Goal: Find contact information: Find contact information

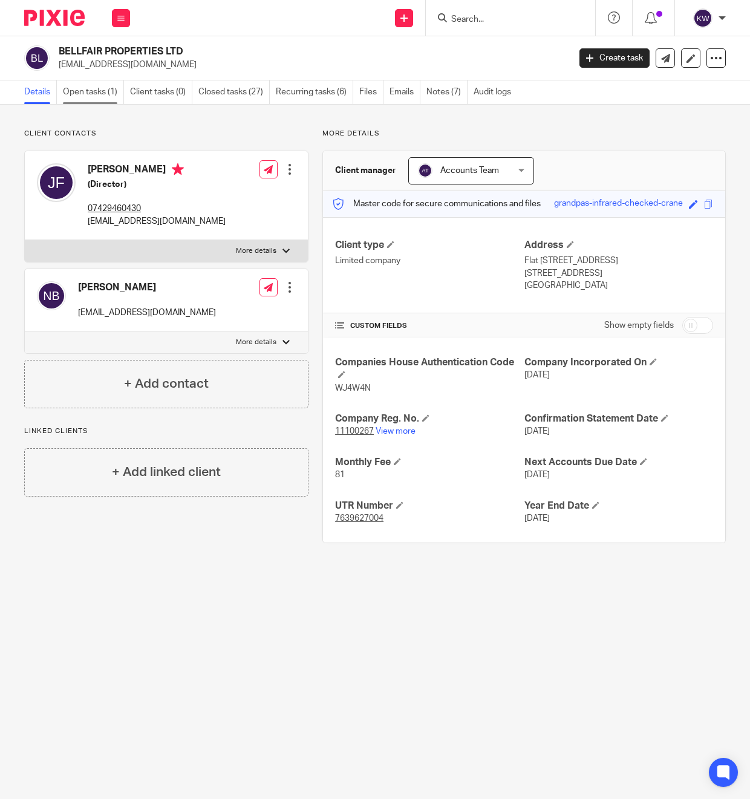
click at [116, 85] on link "Open tasks (1)" at bounding box center [93, 92] width 61 height 24
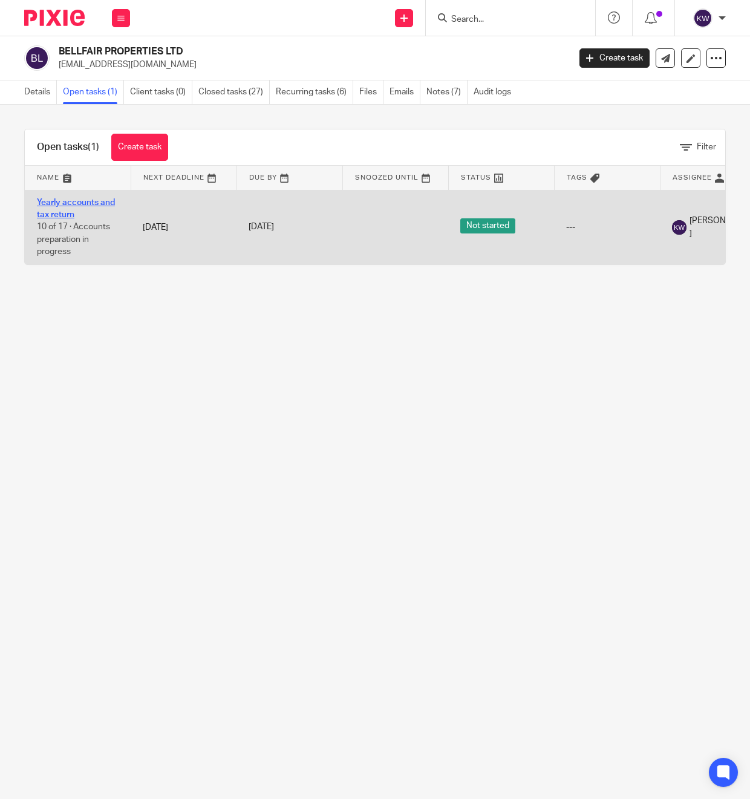
click at [91, 204] on link "Yearly accounts and tax return" at bounding box center [76, 208] width 78 height 21
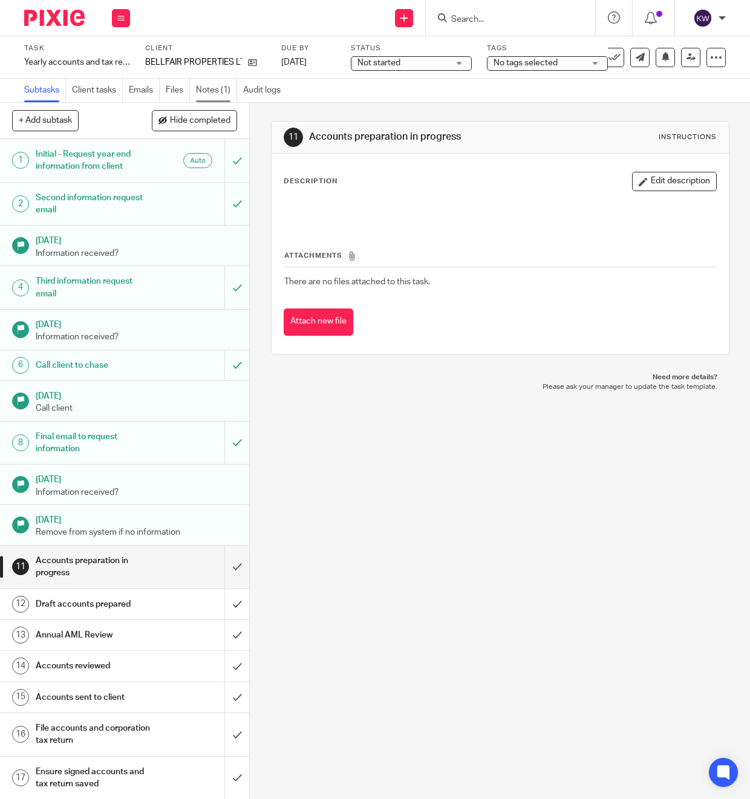
click at [208, 87] on link "Notes (1)" at bounding box center [216, 91] width 41 height 24
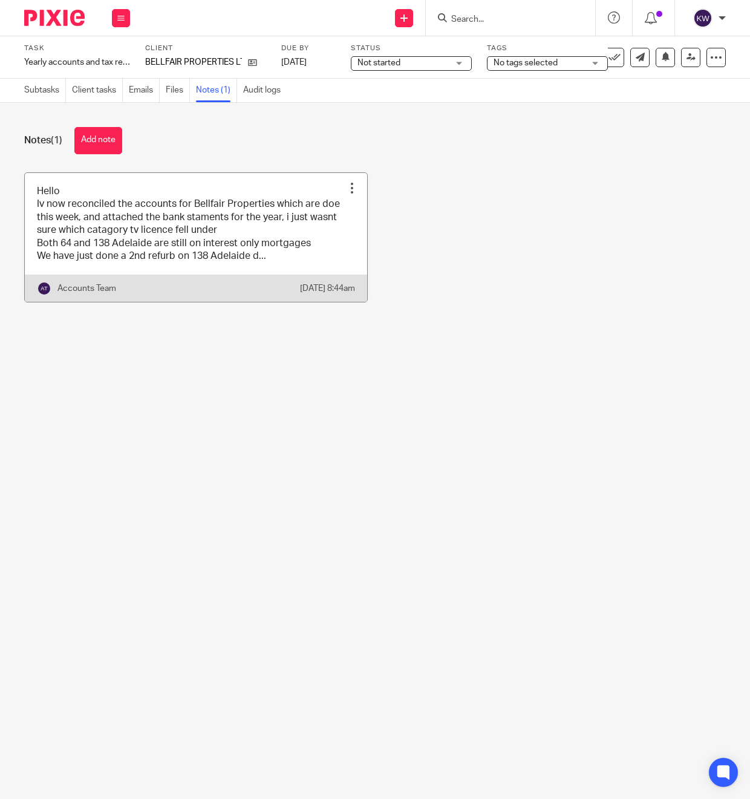
click at [205, 255] on link at bounding box center [196, 237] width 342 height 129
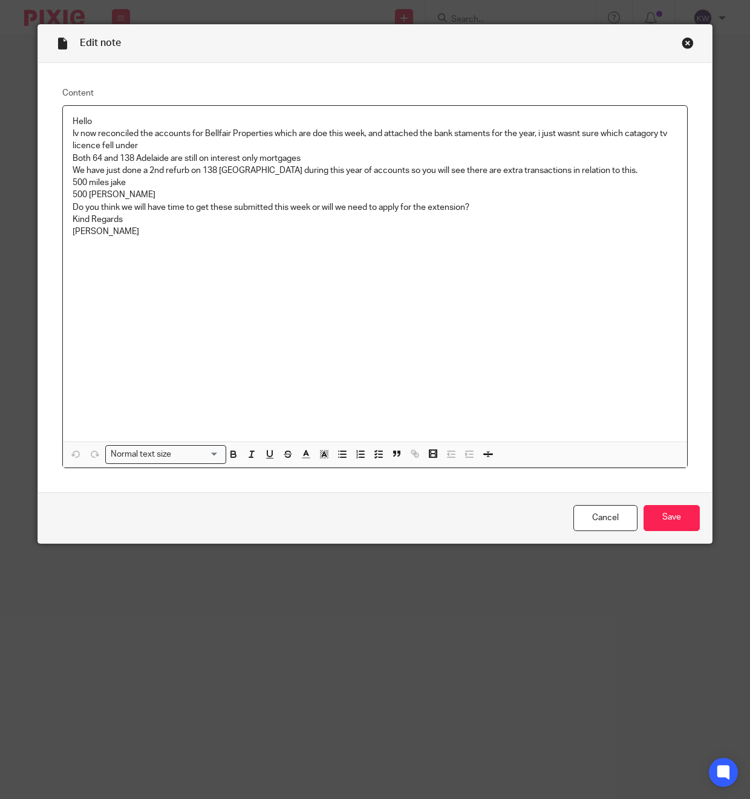
click at [691, 41] on div "Close this dialog window" at bounding box center [688, 43] width 12 height 12
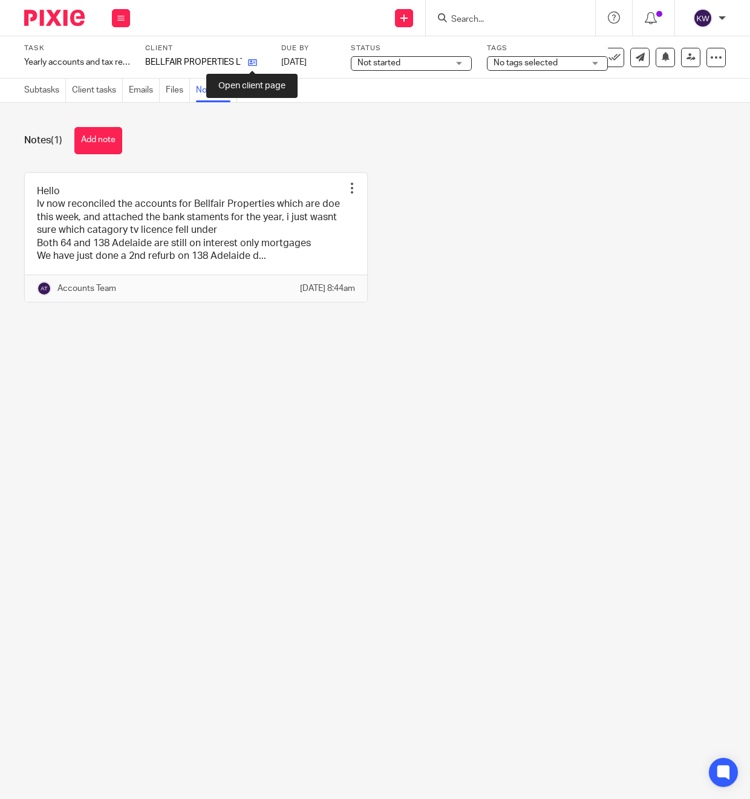
click at [254, 65] on icon at bounding box center [252, 62] width 9 height 9
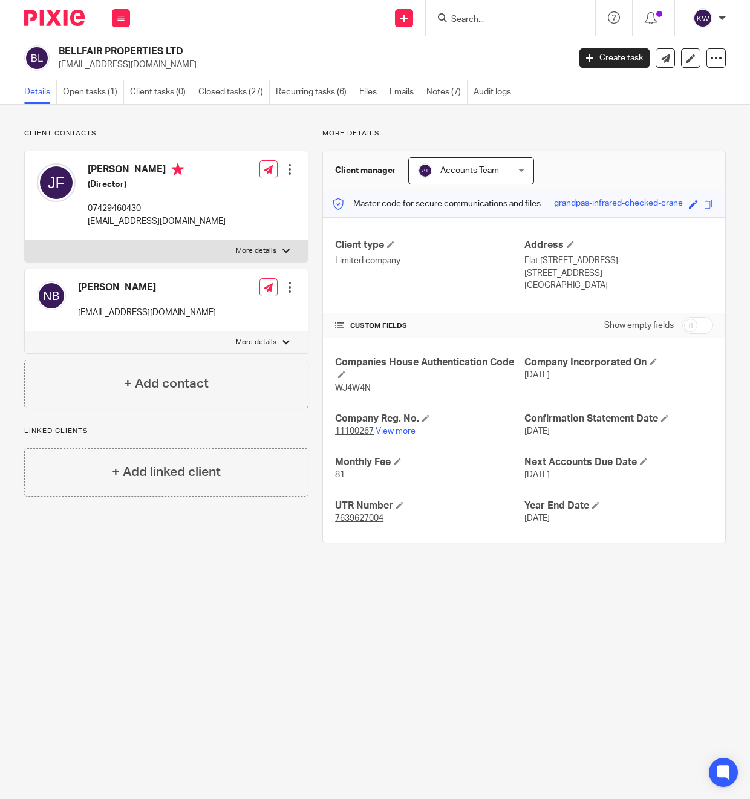
click at [136, 220] on p "jakefairclough95@gmail.com" at bounding box center [157, 221] width 138 height 12
click at [123, 315] on p "nickbell1972@hotmail.co.uk" at bounding box center [147, 313] width 138 height 12
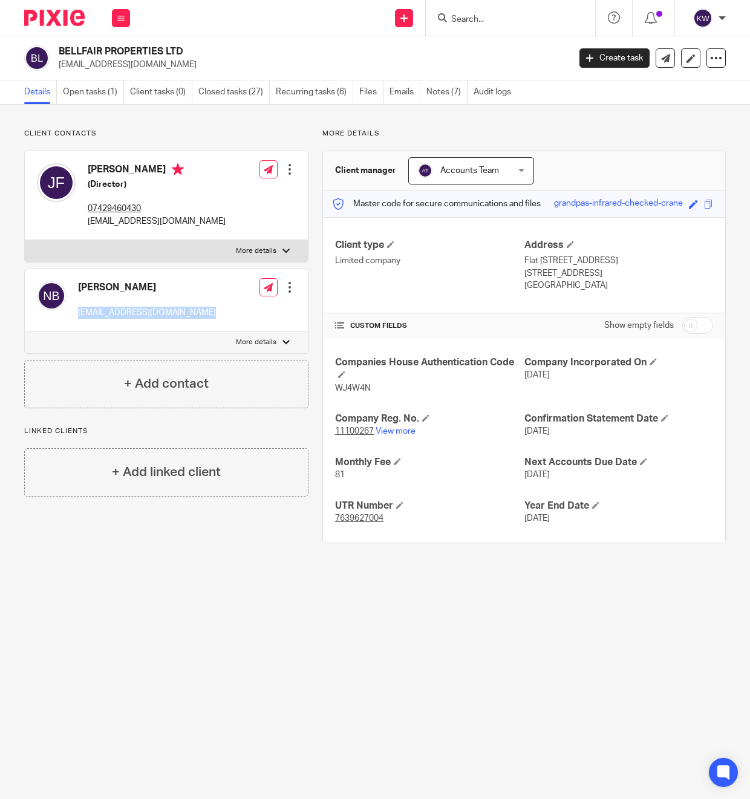
click at [123, 315] on p "nickbell1972@hotmail.co.uk" at bounding box center [147, 313] width 138 height 12
click at [407, 430] on link "View more" at bounding box center [396, 431] width 40 height 8
click at [461, 17] on input "Search" at bounding box center [504, 20] width 109 height 11
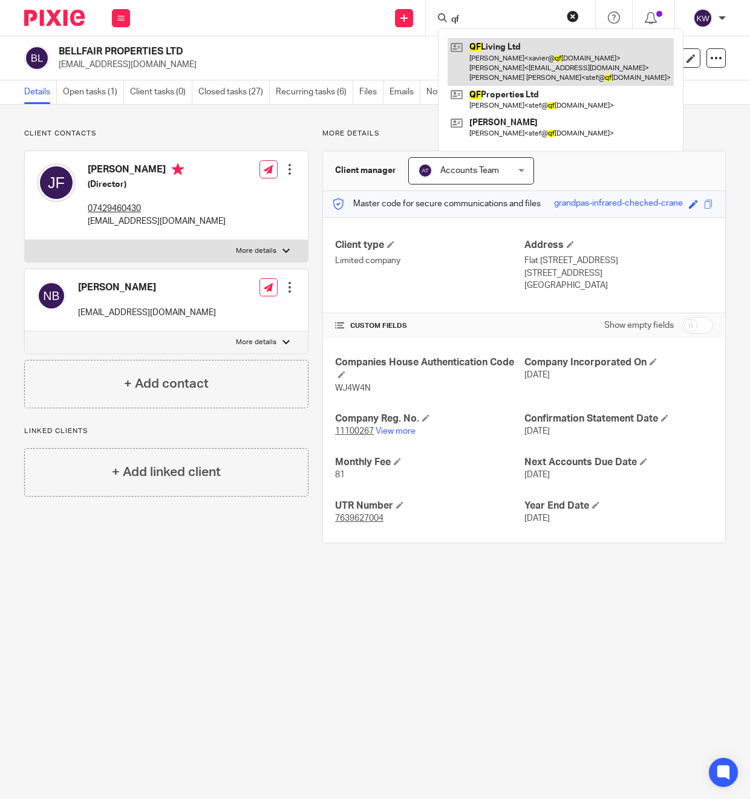
type input "qf"
click at [507, 59] on link at bounding box center [561, 62] width 226 height 48
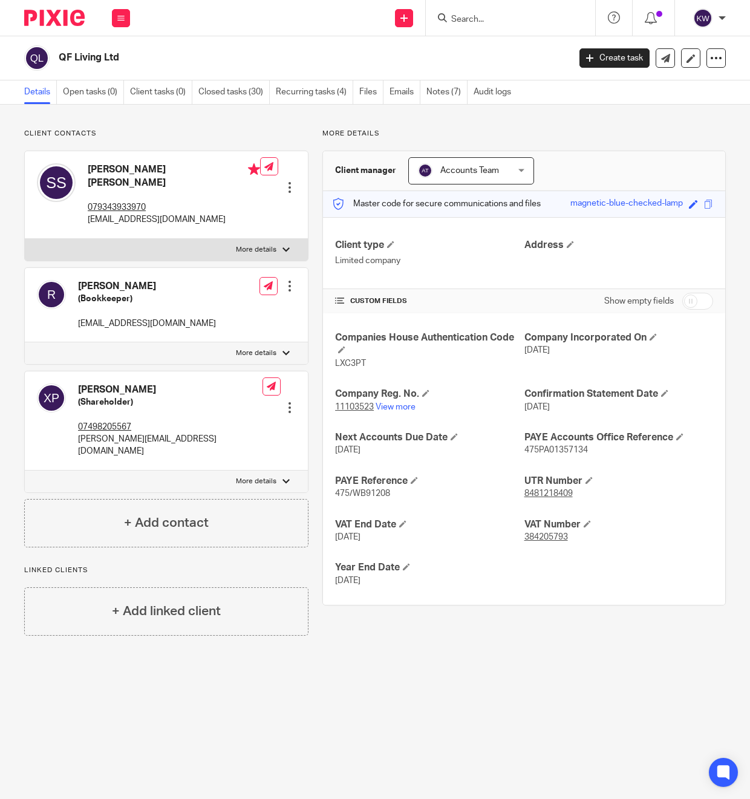
click at [465, 21] on input "Search" at bounding box center [504, 20] width 109 height 11
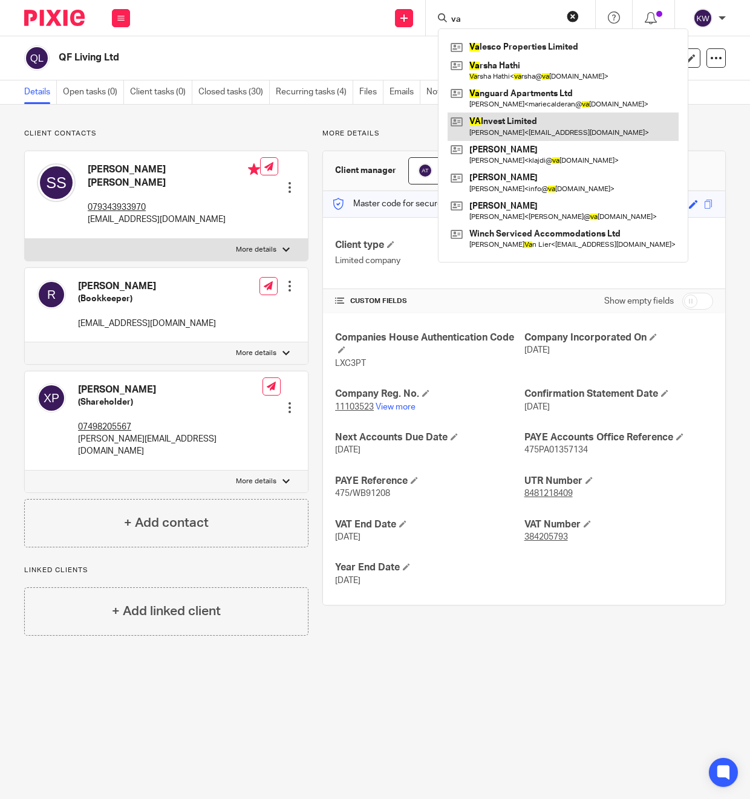
type input "va"
click at [502, 131] on link at bounding box center [563, 127] width 231 height 28
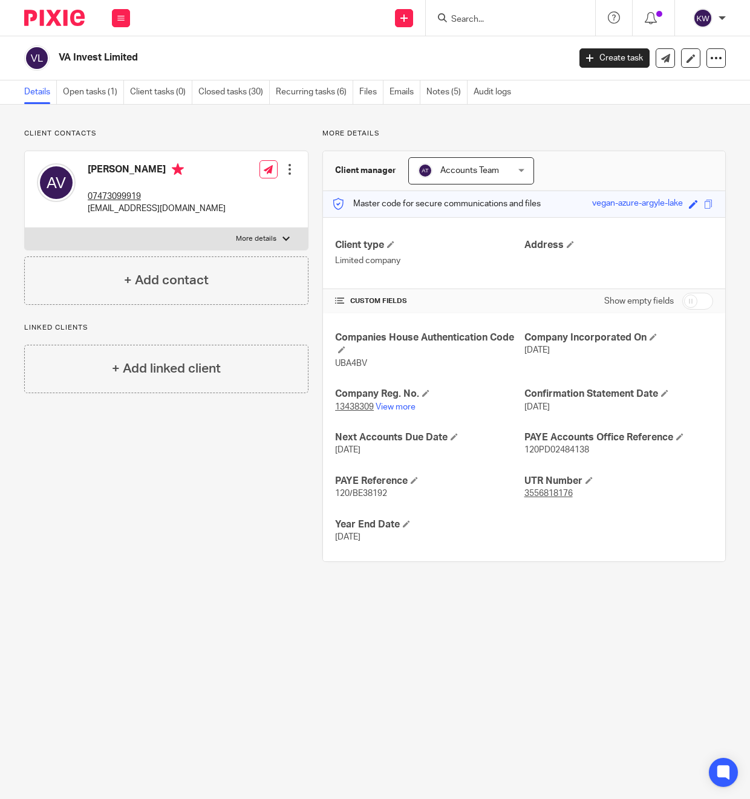
click at [515, 18] on input "Search" at bounding box center [504, 20] width 109 height 11
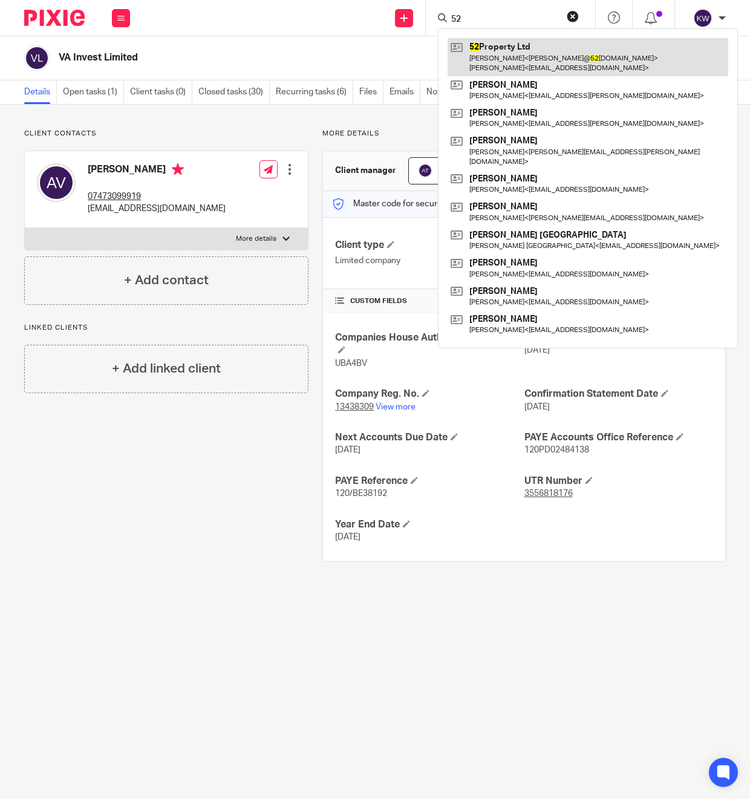
type input "52"
click at [531, 52] on link at bounding box center [588, 57] width 281 height 38
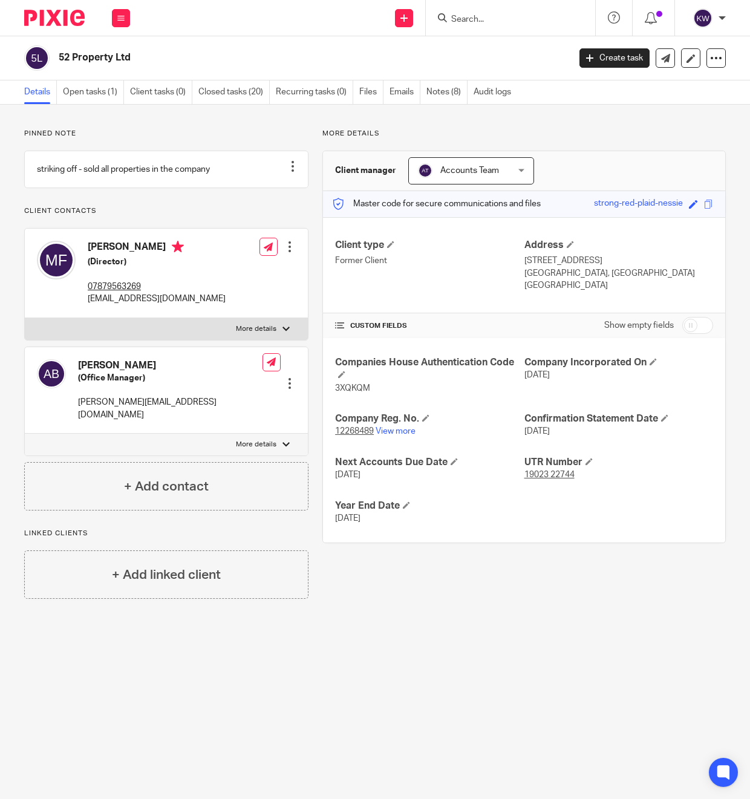
click at [474, 19] on input "Search" at bounding box center [504, 20] width 109 height 11
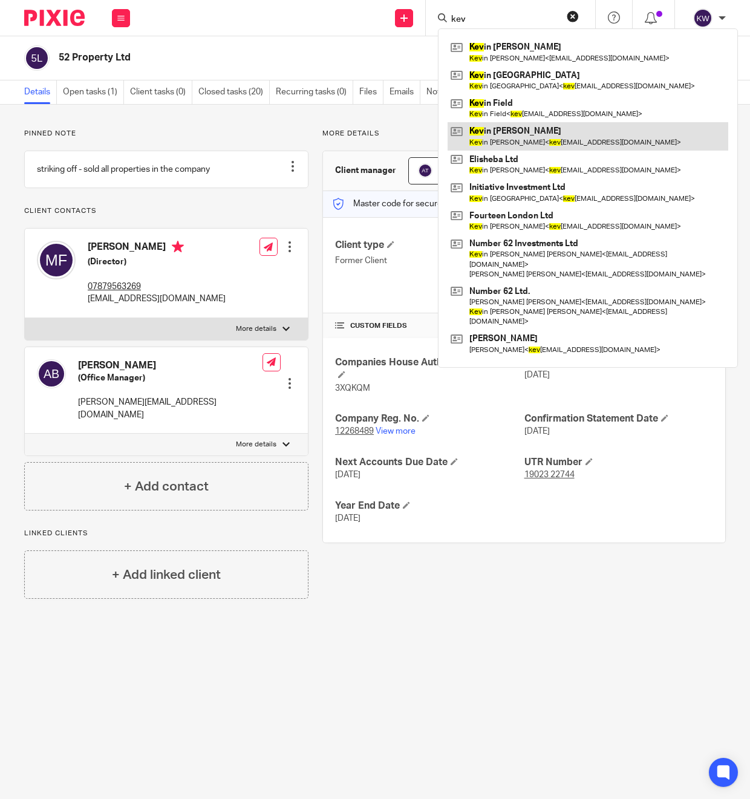
type input "kev"
click at [500, 139] on link at bounding box center [588, 136] width 281 height 28
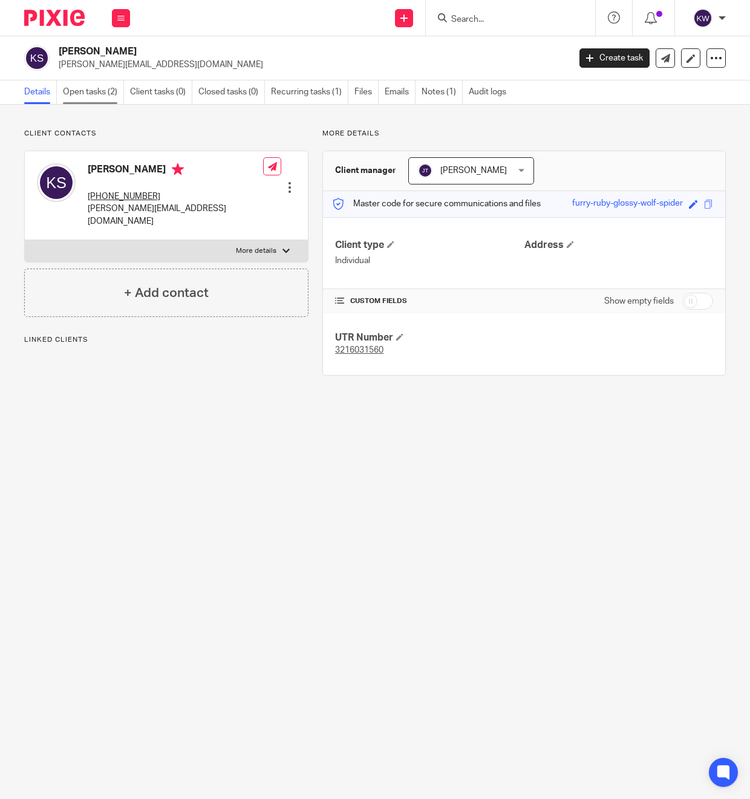
click at [97, 93] on link "Open tasks (2)" at bounding box center [93, 92] width 61 height 24
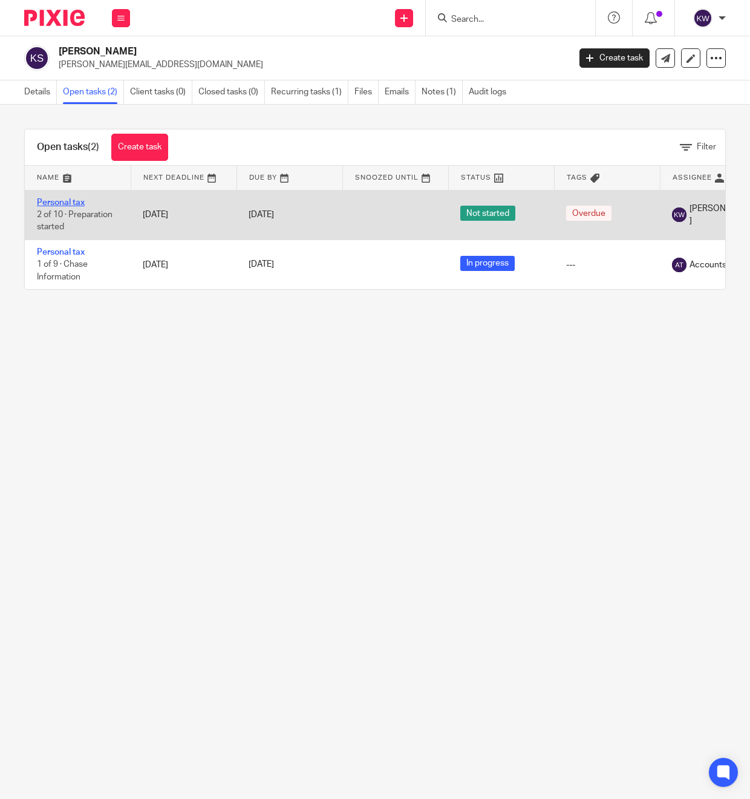
click at [71, 204] on link "Personal tax" at bounding box center [61, 202] width 48 height 8
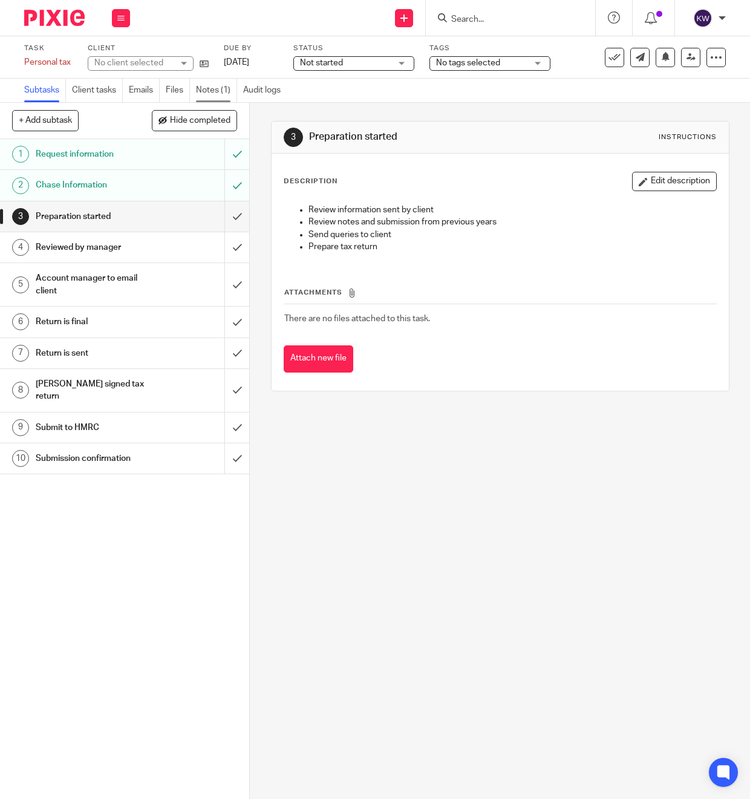
click at [214, 89] on link "Notes (1)" at bounding box center [216, 91] width 41 height 24
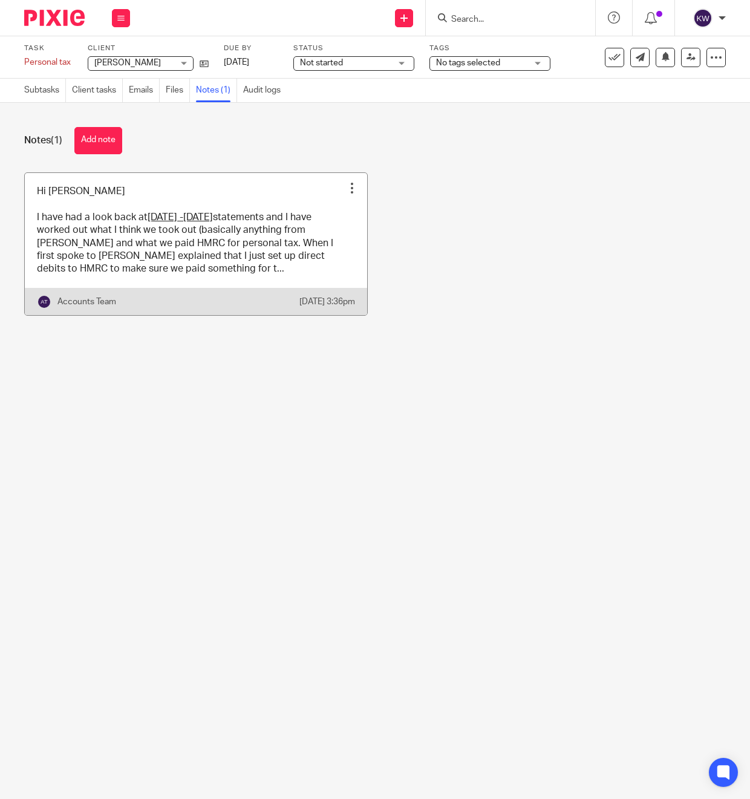
click at [290, 263] on link at bounding box center [196, 244] width 342 height 142
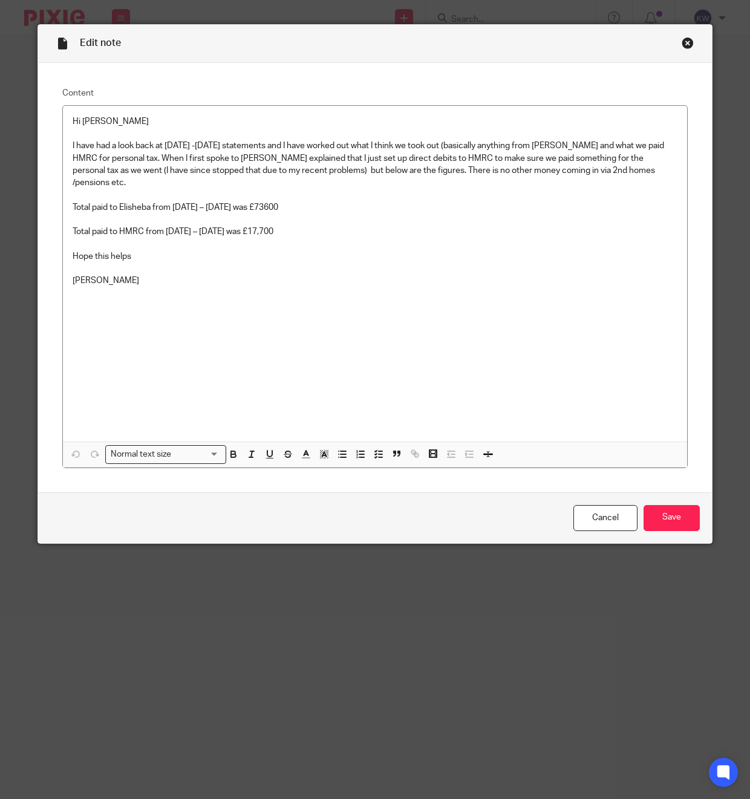
click at [688, 42] on div "Close this dialog window" at bounding box center [688, 43] width 12 height 12
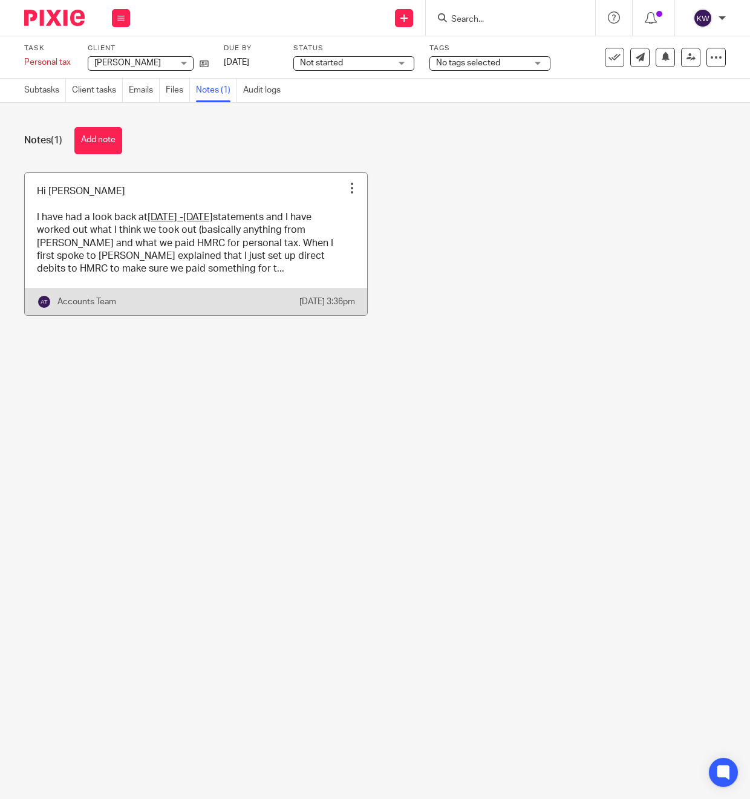
click at [258, 217] on link at bounding box center [196, 244] width 342 height 142
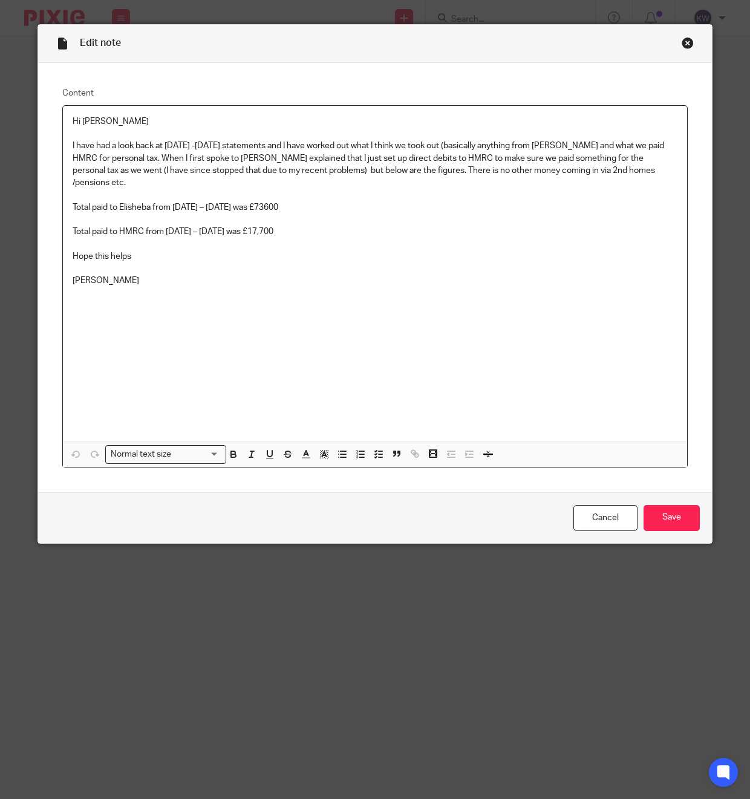
click at [686, 41] on div "Close this dialog window" at bounding box center [688, 43] width 12 height 12
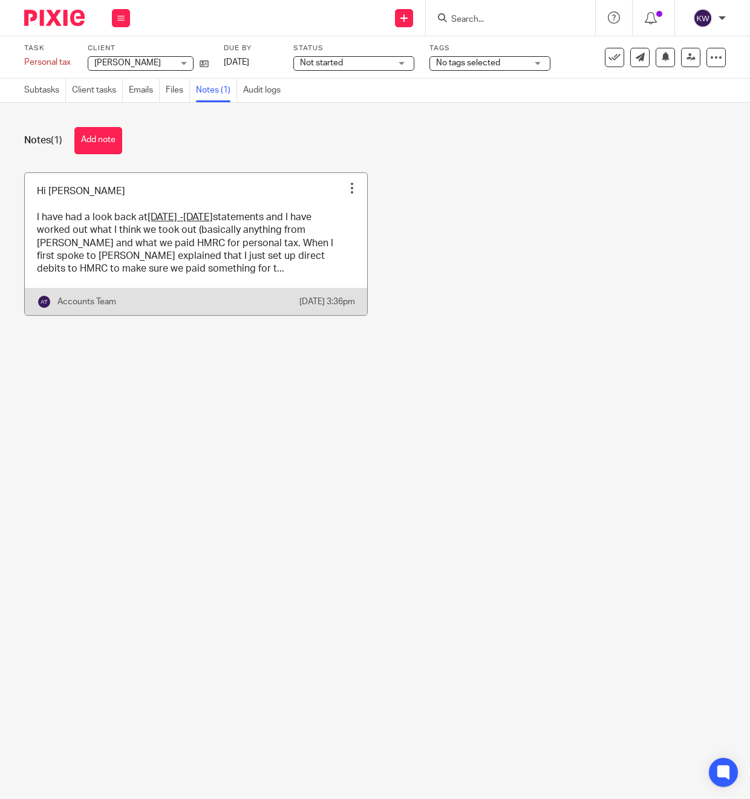
click at [260, 212] on link at bounding box center [196, 244] width 342 height 142
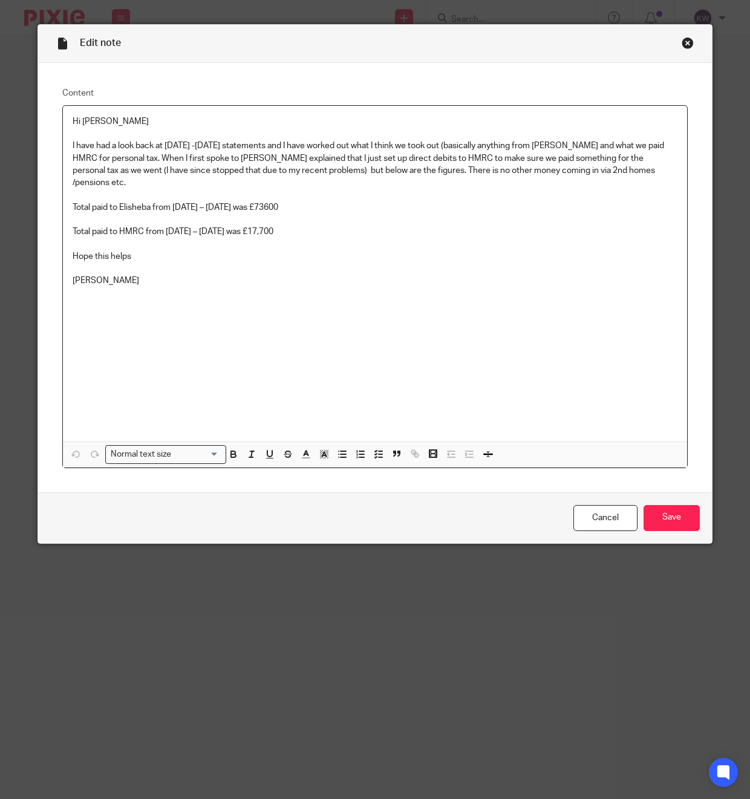
click at [690, 43] on div "Close this dialog window" at bounding box center [688, 43] width 12 height 12
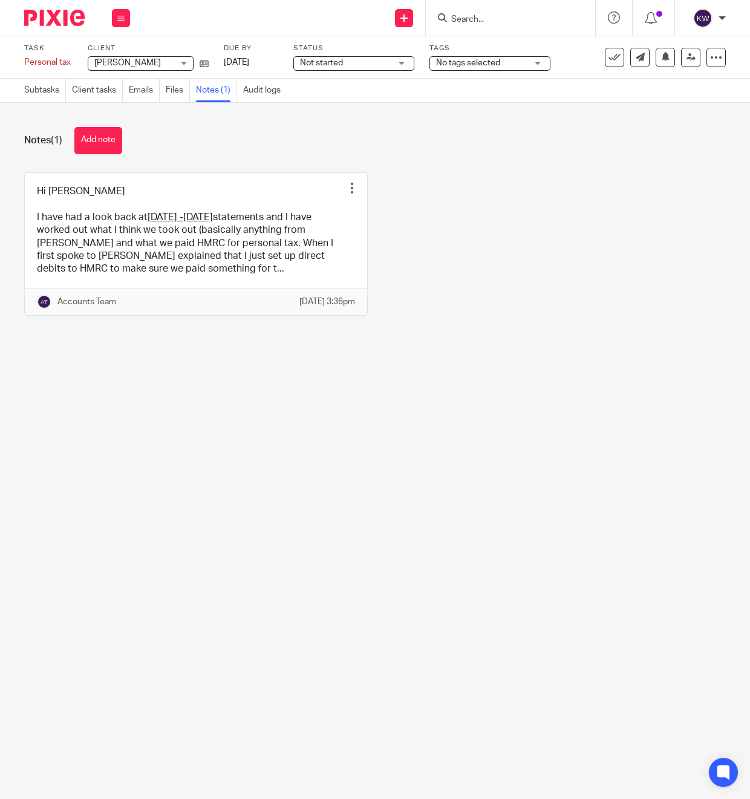
click at [473, 15] on input "Search" at bounding box center [504, 20] width 109 height 11
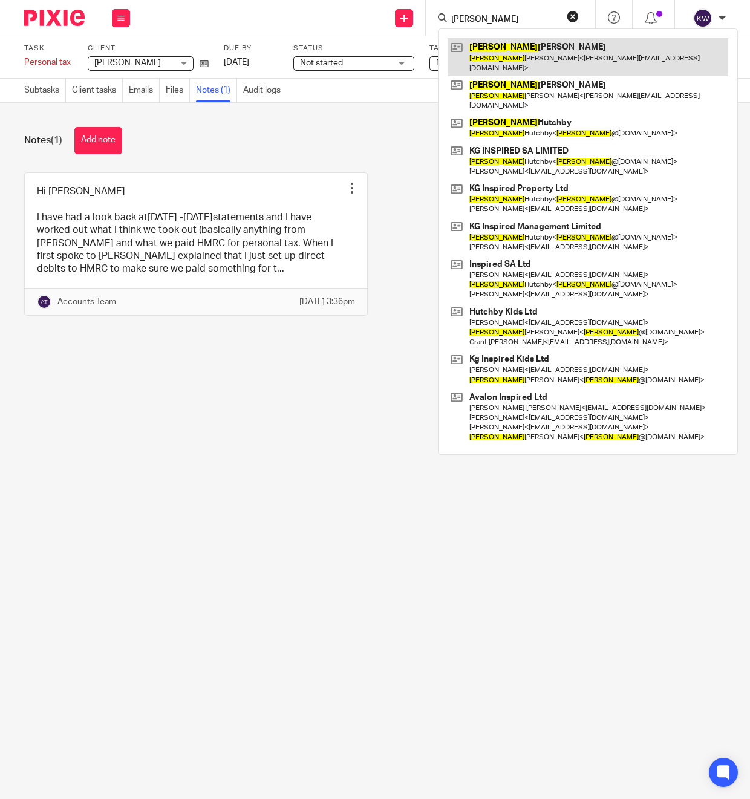
type input "kay"
click at [487, 50] on link at bounding box center [588, 57] width 281 height 38
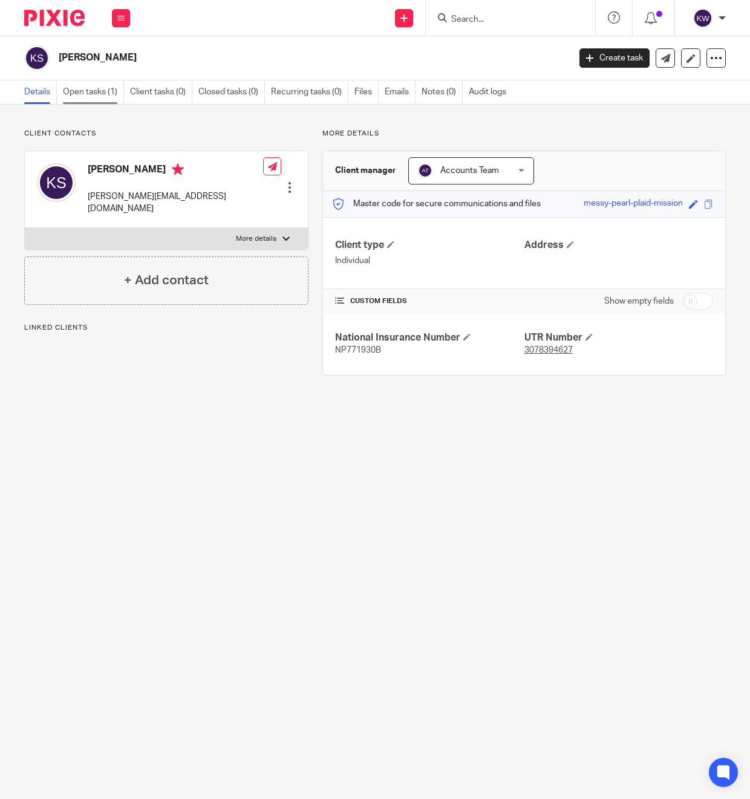
click at [75, 87] on link "Open tasks (1)" at bounding box center [93, 92] width 61 height 24
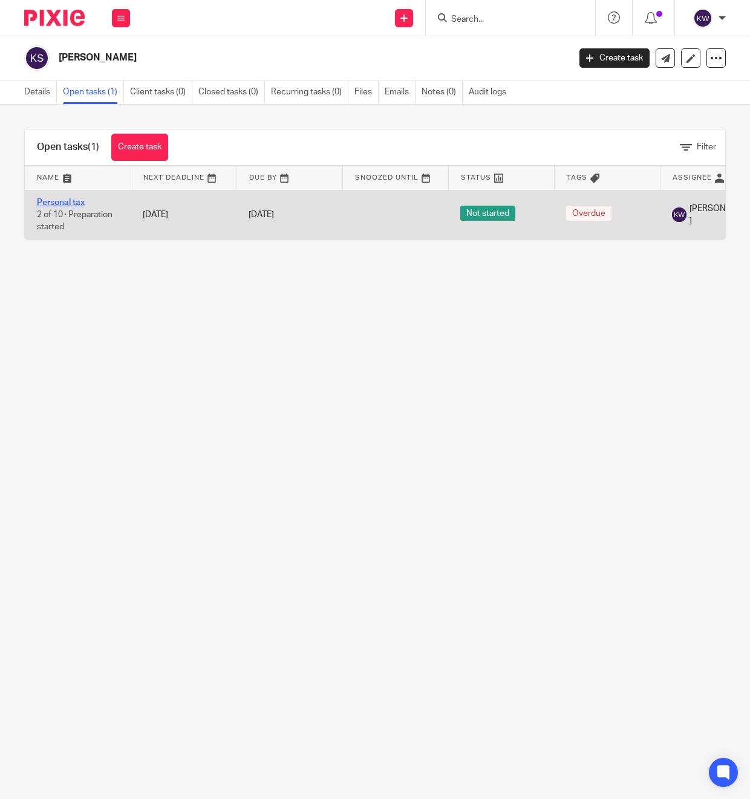
click at [76, 199] on link "Personal tax" at bounding box center [61, 202] width 48 height 8
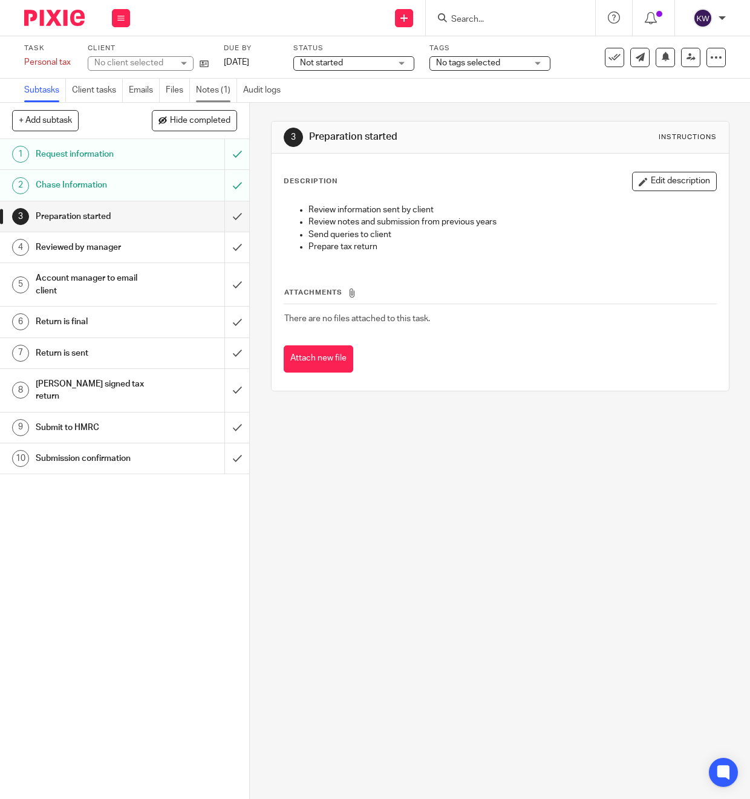
click at [209, 85] on link "Notes (1)" at bounding box center [216, 91] width 41 height 24
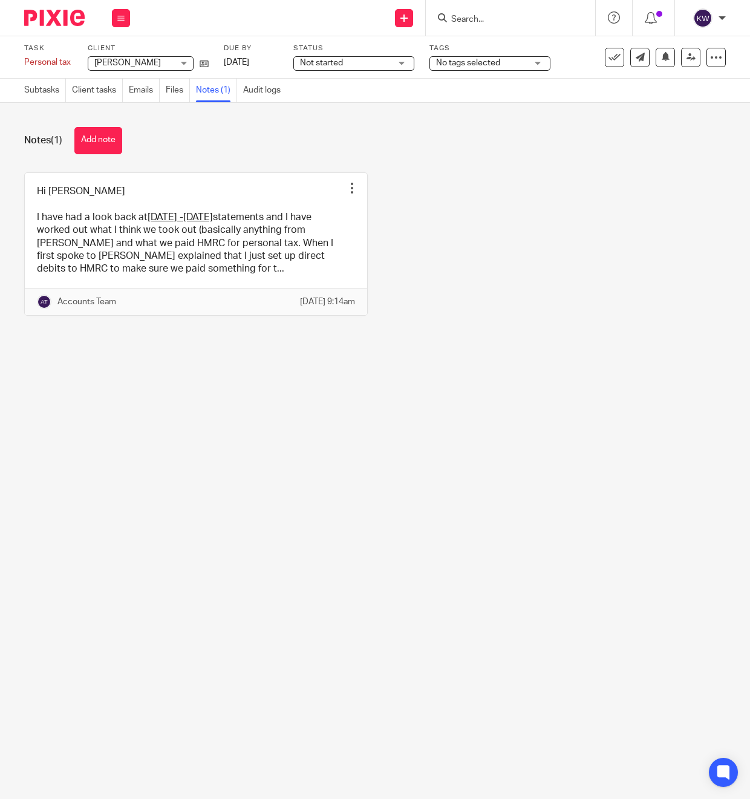
click at [471, 20] on input "Search" at bounding box center [504, 20] width 109 height 11
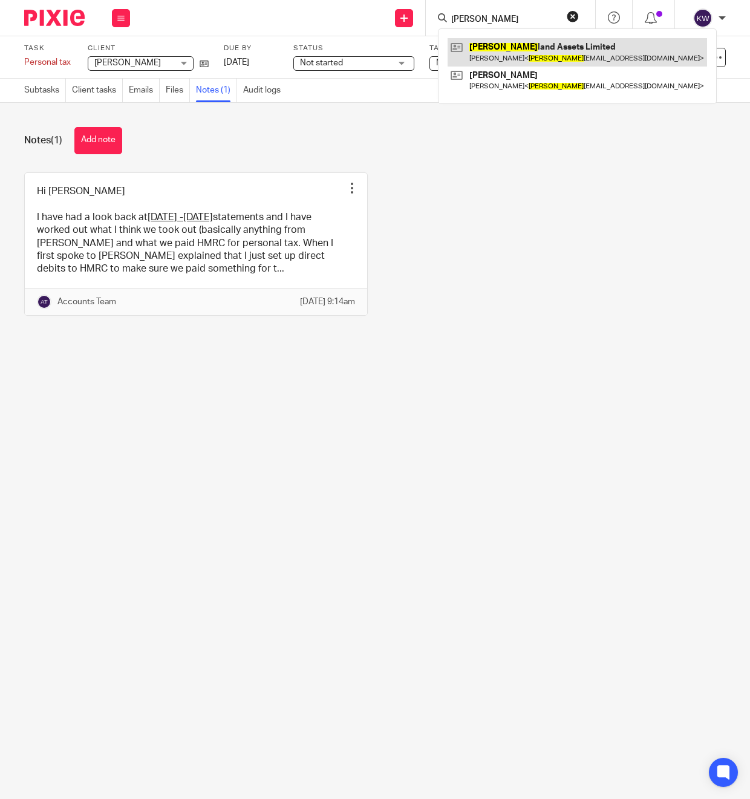
type input "suther"
click at [474, 41] on link at bounding box center [578, 52] width 260 height 28
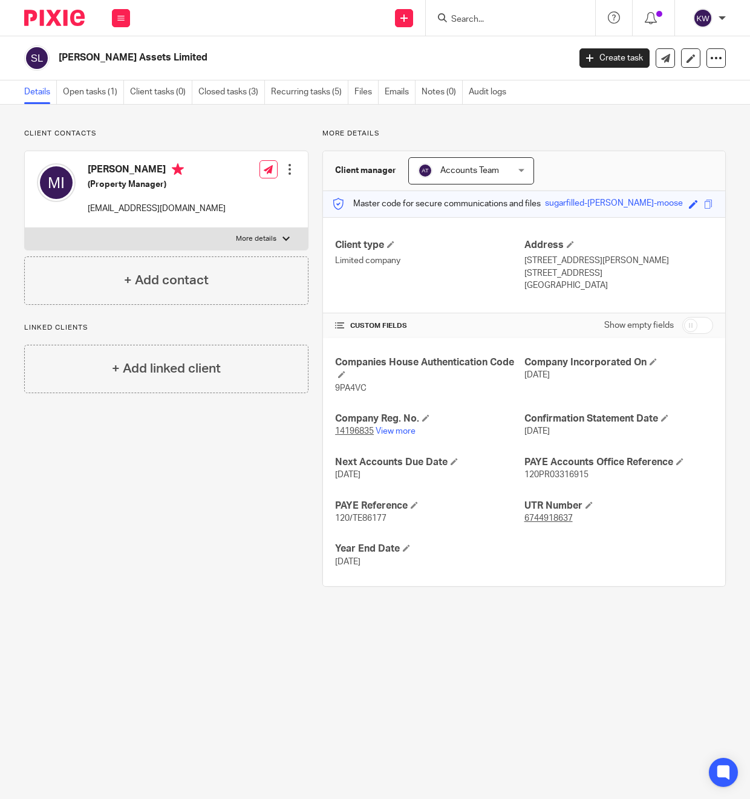
click at [476, 22] on input "Search" at bounding box center [504, 20] width 109 height 11
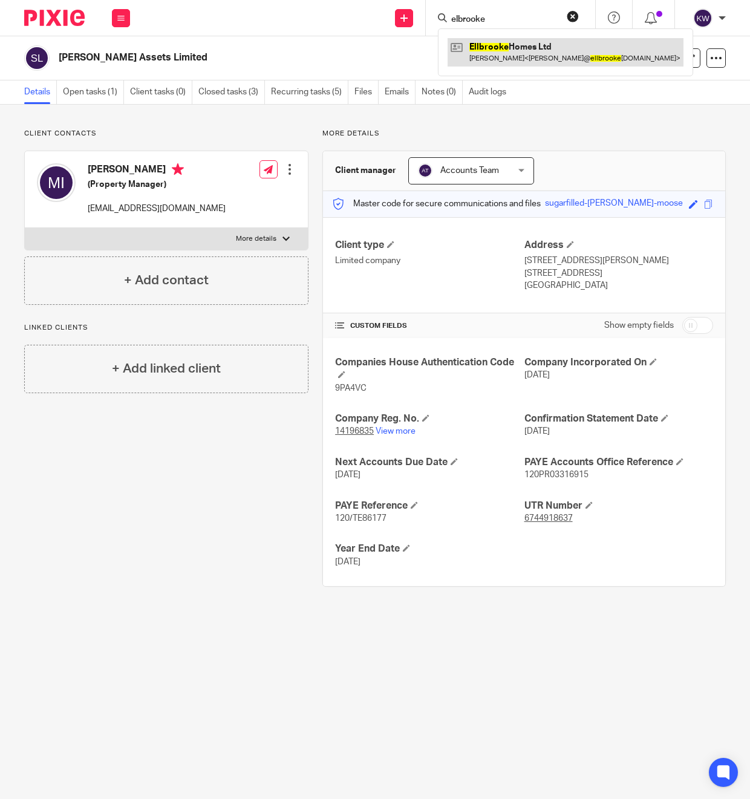
type input "elbrooke"
click at [474, 51] on link at bounding box center [566, 52] width 236 height 28
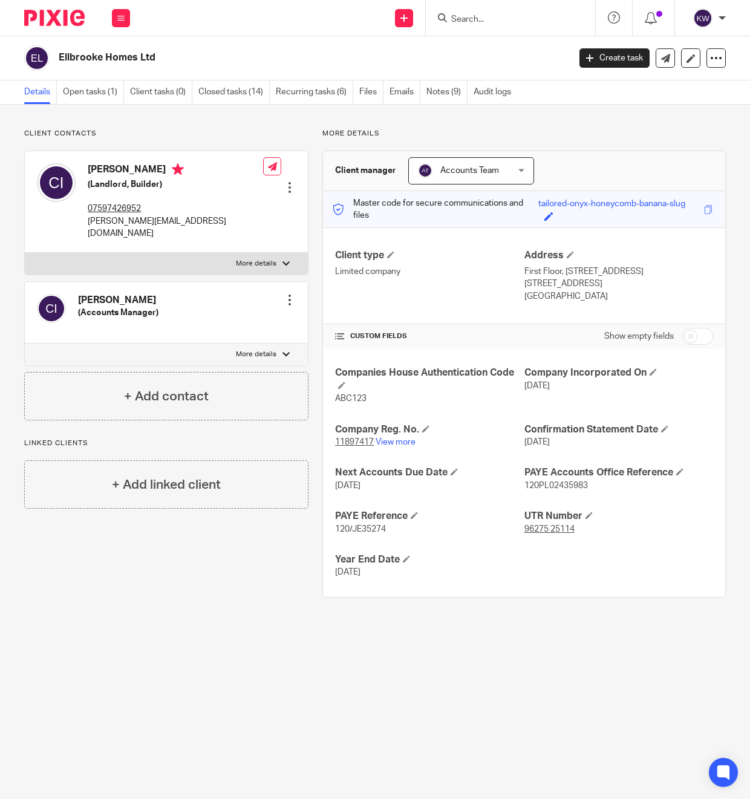
click at [508, 17] on input "Search" at bounding box center [504, 20] width 109 height 11
click at [466, 21] on input "Search" at bounding box center [504, 20] width 109 height 11
click at [486, 18] on input "Search" at bounding box center [504, 20] width 109 height 11
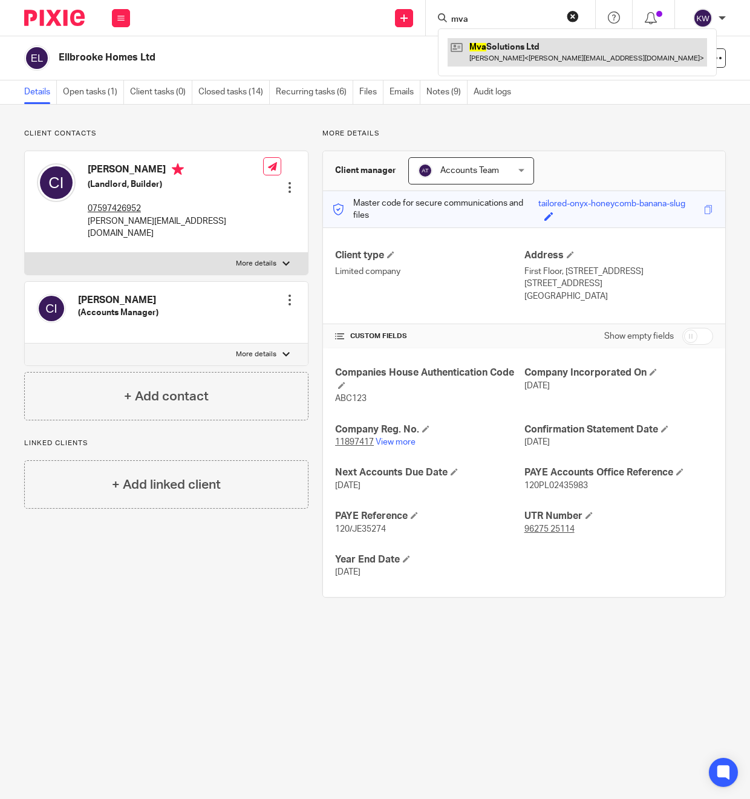
type input "mva"
click at [508, 47] on link at bounding box center [578, 52] width 260 height 28
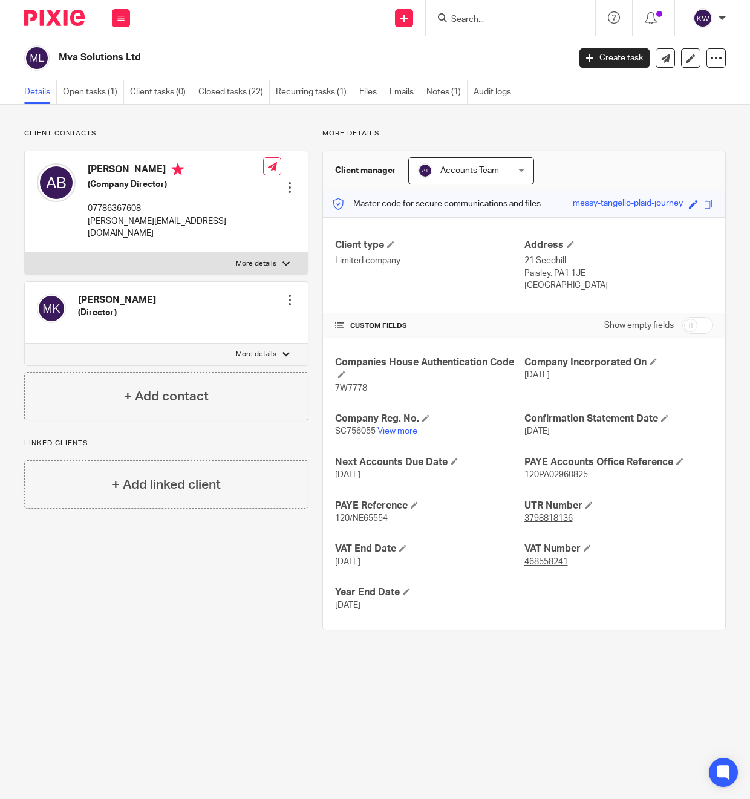
click at [473, 15] on input "Search" at bounding box center [504, 20] width 109 height 11
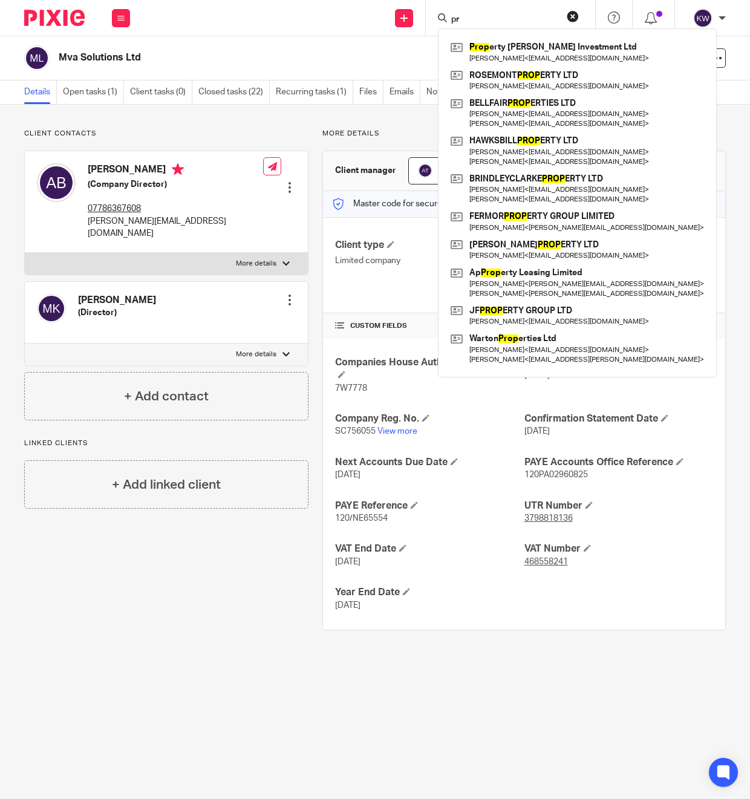
type input "p"
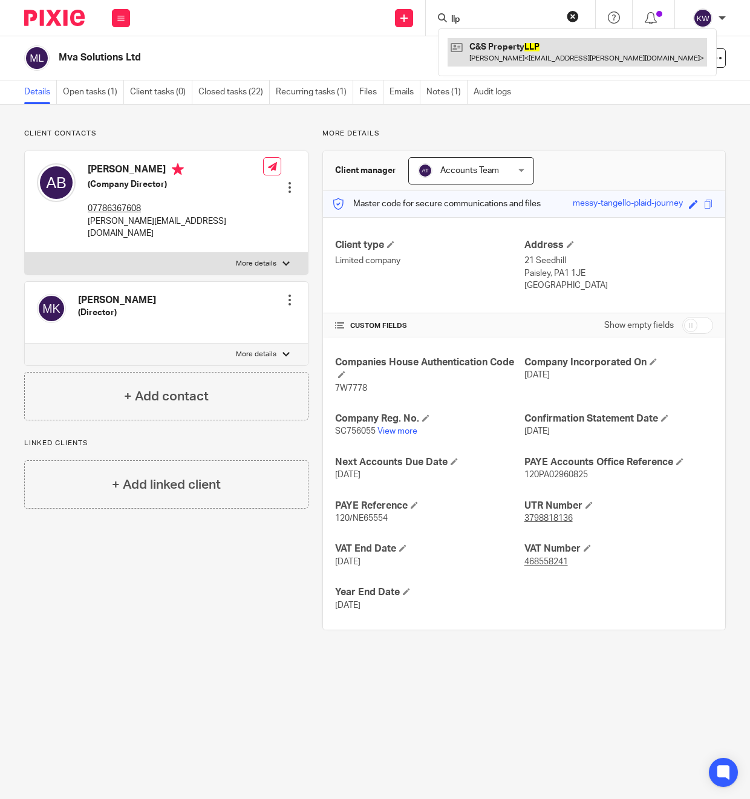
type input "llp"
click at [502, 47] on link at bounding box center [578, 52] width 260 height 28
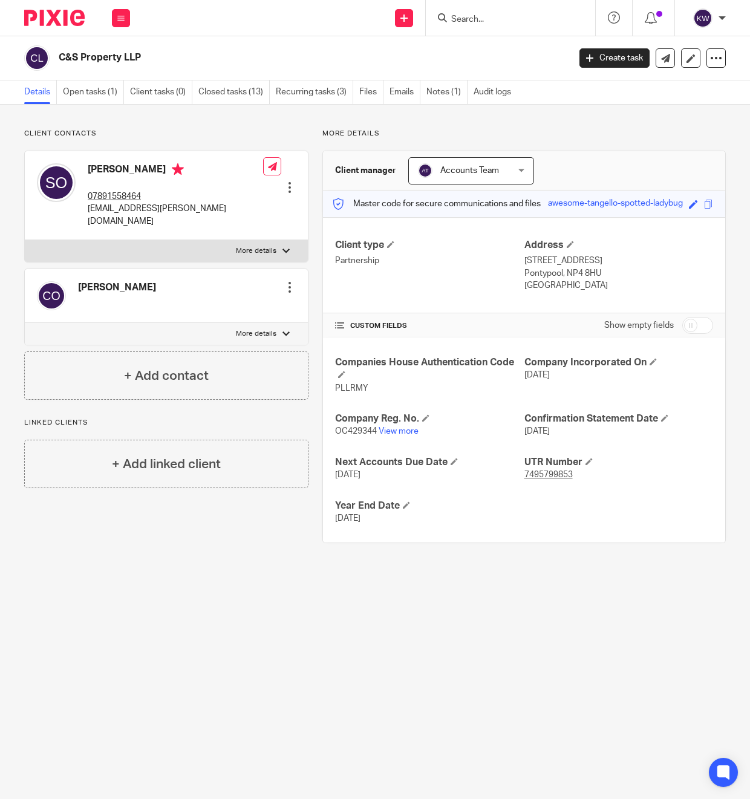
click at [470, 22] on input "Search" at bounding box center [504, 20] width 109 height 11
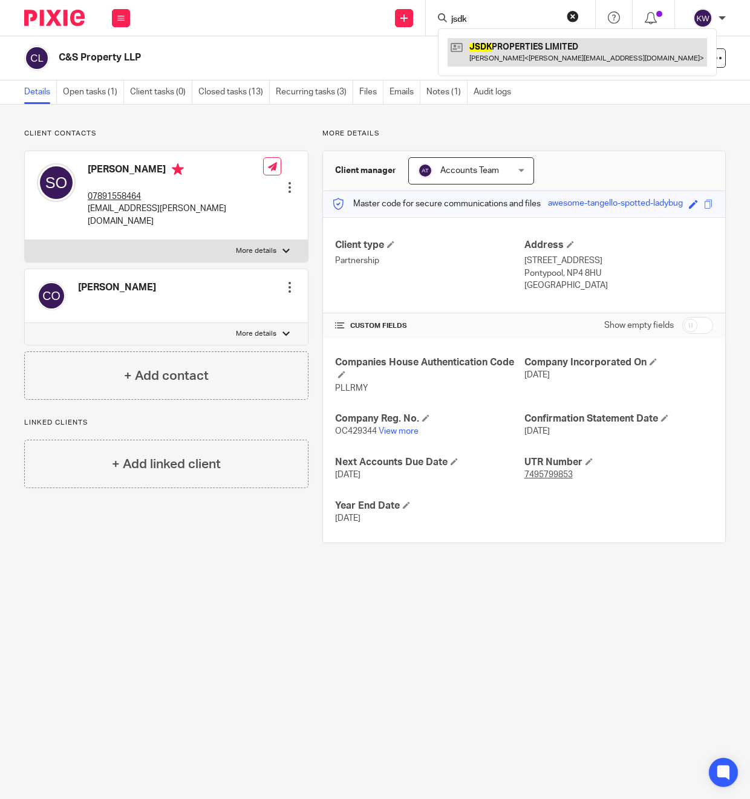
type input "jsdk"
click at [493, 51] on link at bounding box center [578, 52] width 260 height 28
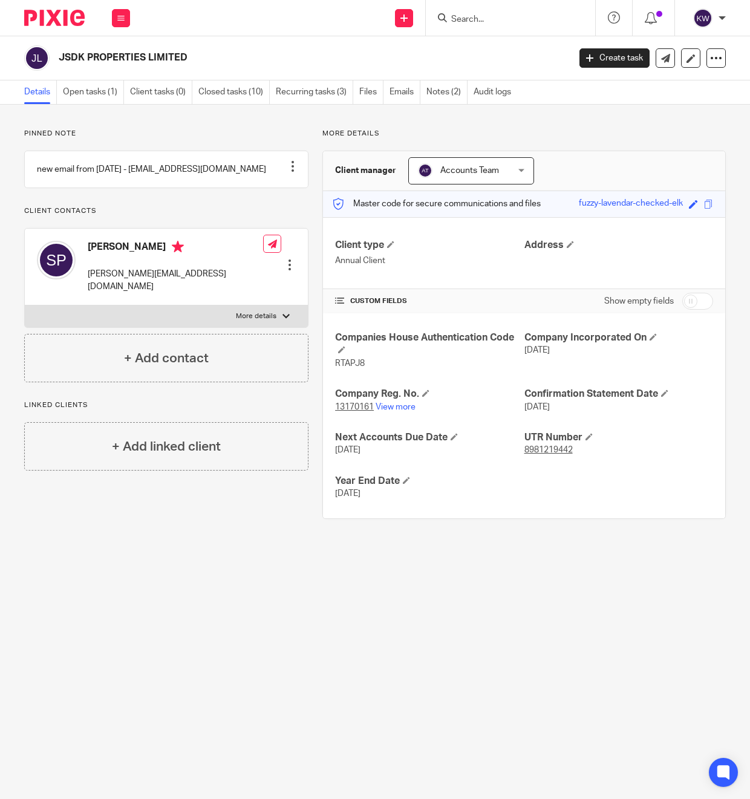
click at [495, 18] on input "Search" at bounding box center [504, 20] width 109 height 11
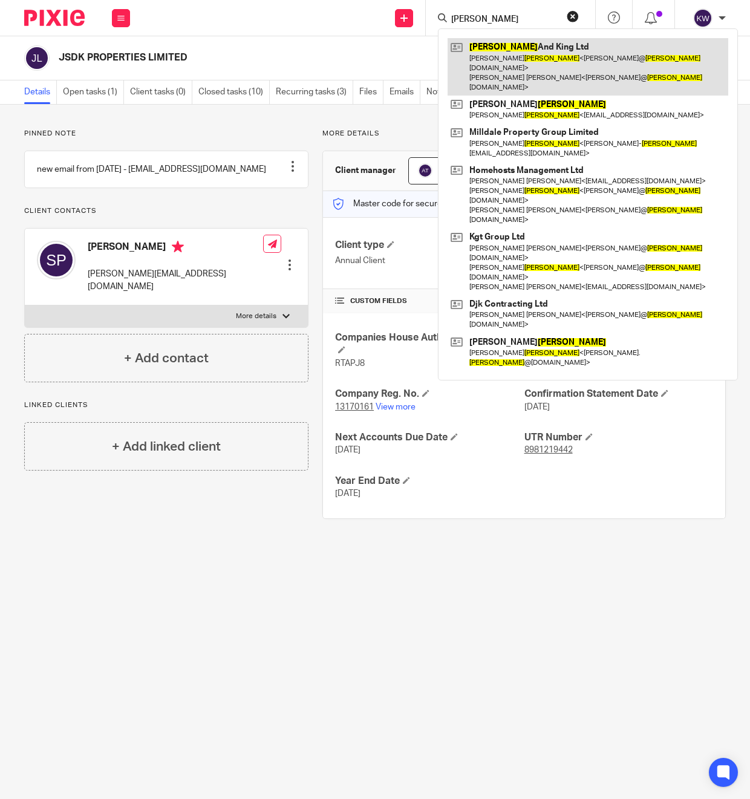
type input "taylor"
drag, startPoint x: 502, startPoint y: 53, endPoint x: 479, endPoint y: 58, distance: 24.2
click at [502, 52] on link at bounding box center [588, 66] width 281 height 57
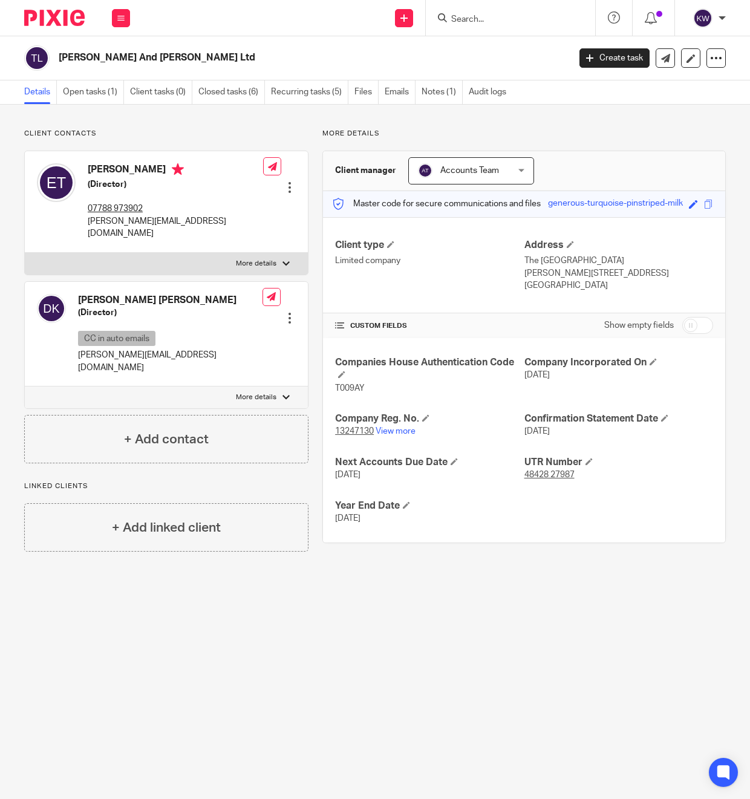
click at [479, 21] on input "Search" at bounding box center [504, 20] width 109 height 11
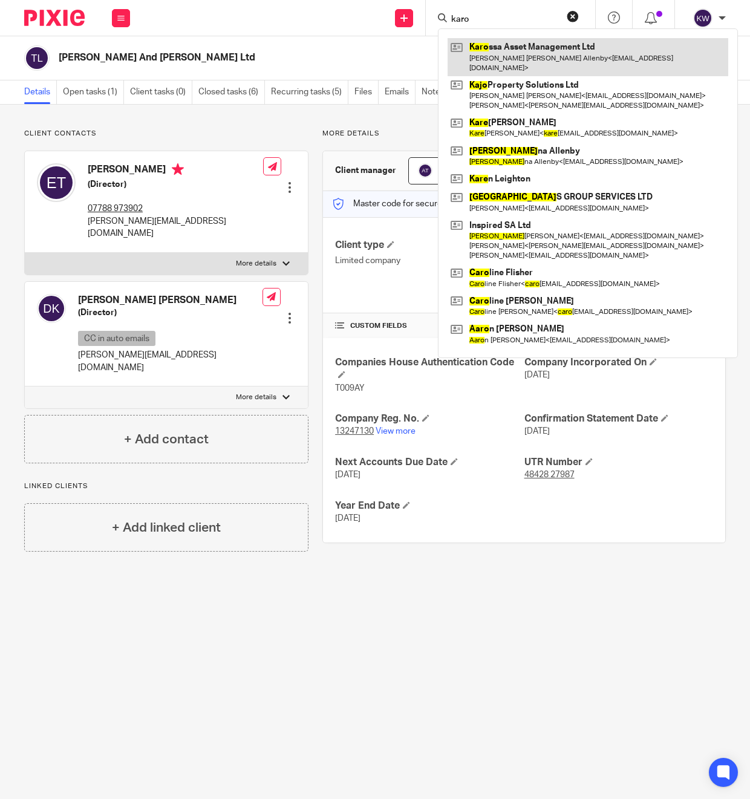
type input "karo"
click at [486, 51] on link at bounding box center [588, 57] width 281 height 38
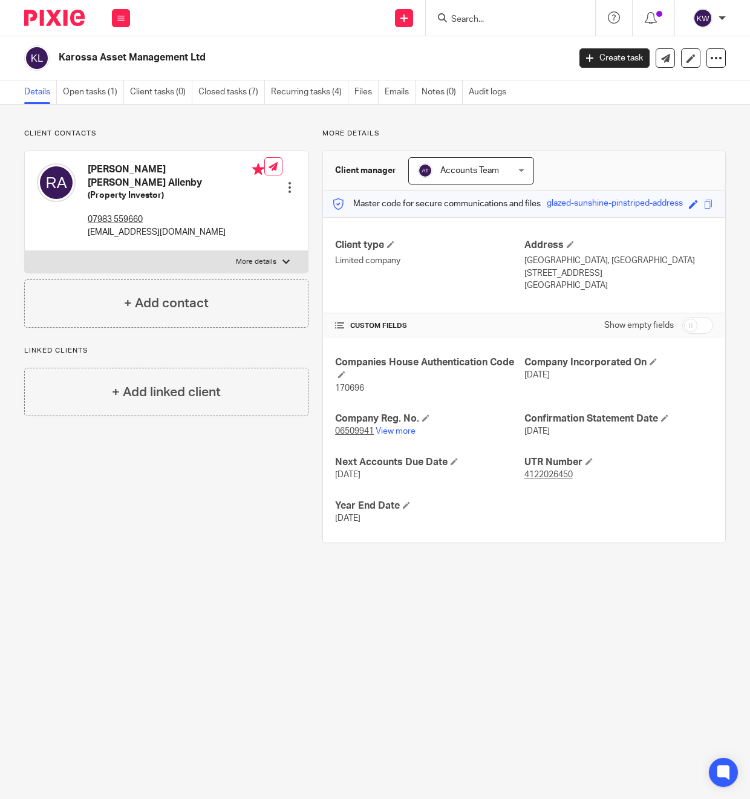
click at [486, 23] on input "Search" at bounding box center [504, 20] width 109 height 11
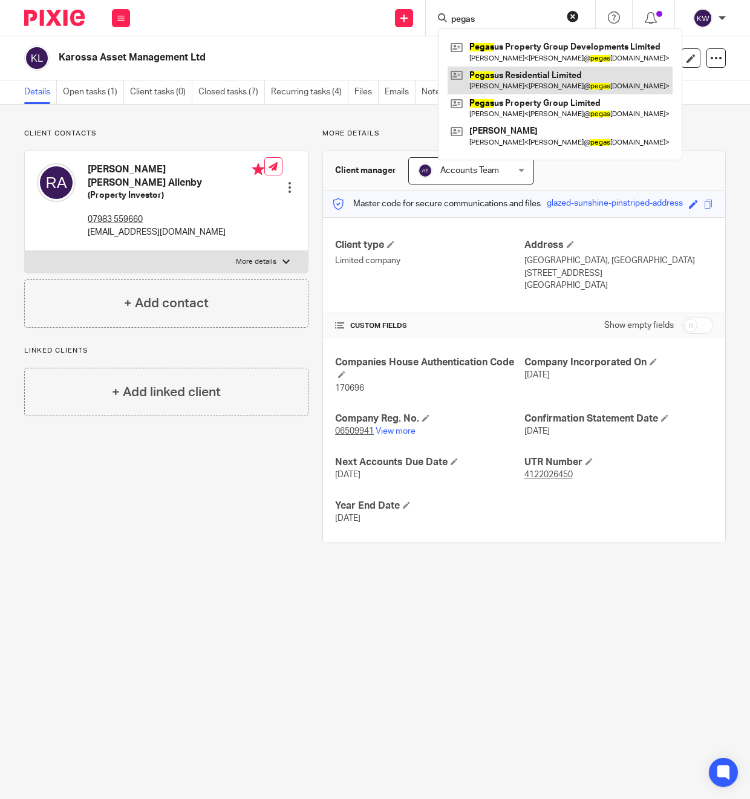
type input "pegas"
click at [497, 82] on link at bounding box center [560, 81] width 225 height 28
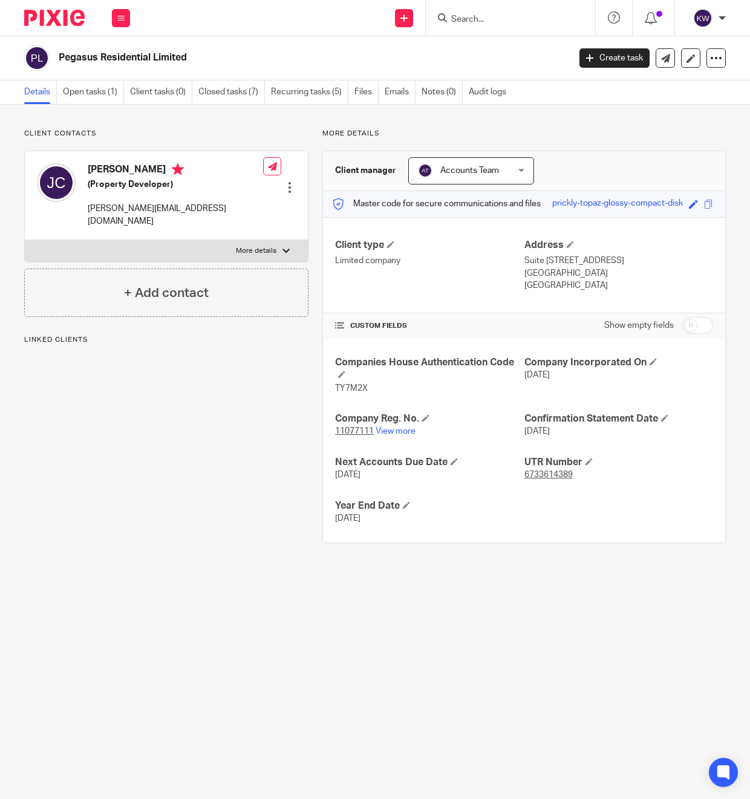
click at [480, 18] on input "Search" at bounding box center [504, 20] width 109 height 11
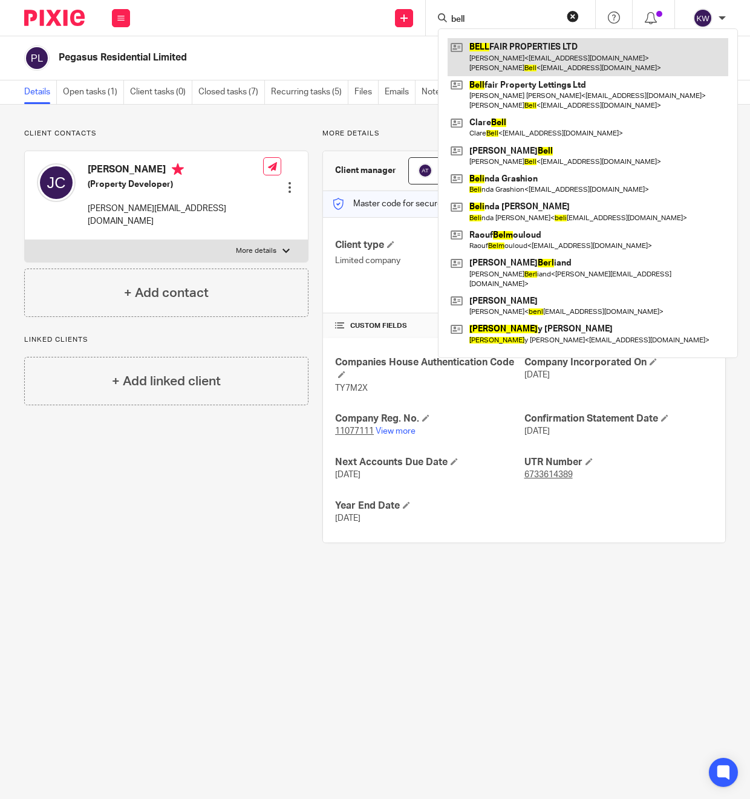
type input "bell"
click at [490, 65] on link at bounding box center [588, 57] width 281 height 38
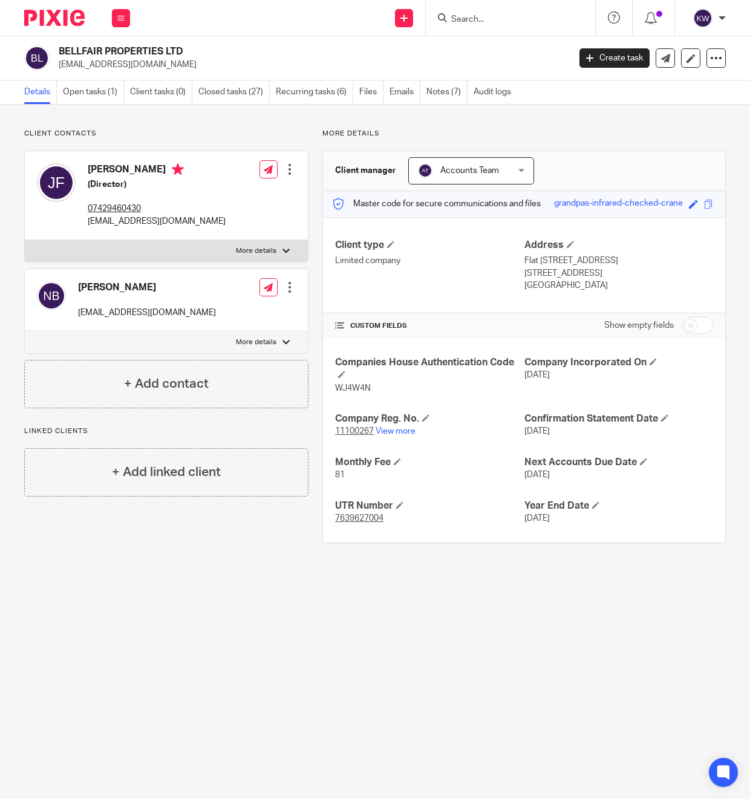
click at [491, 15] on input "Search" at bounding box center [504, 20] width 109 height 11
type input "lg inve"
click at [502, 48] on link at bounding box center [550, 52] width 205 height 28
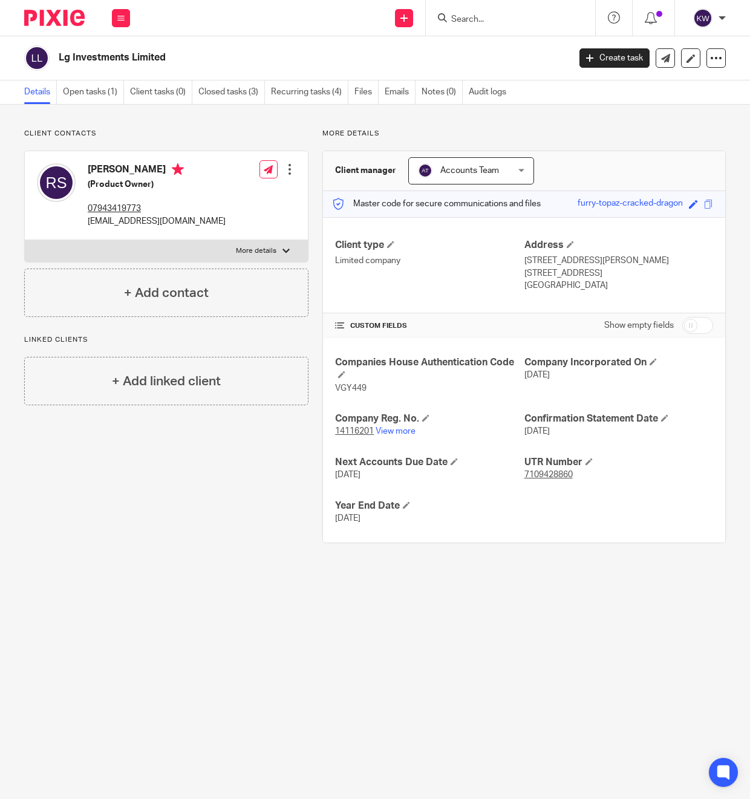
click at [461, 15] on input "Search" at bounding box center [504, 20] width 109 height 11
click at [470, 19] on input "Search" at bounding box center [504, 20] width 109 height 11
click at [470, 18] on input "Search" at bounding box center [504, 20] width 109 height 11
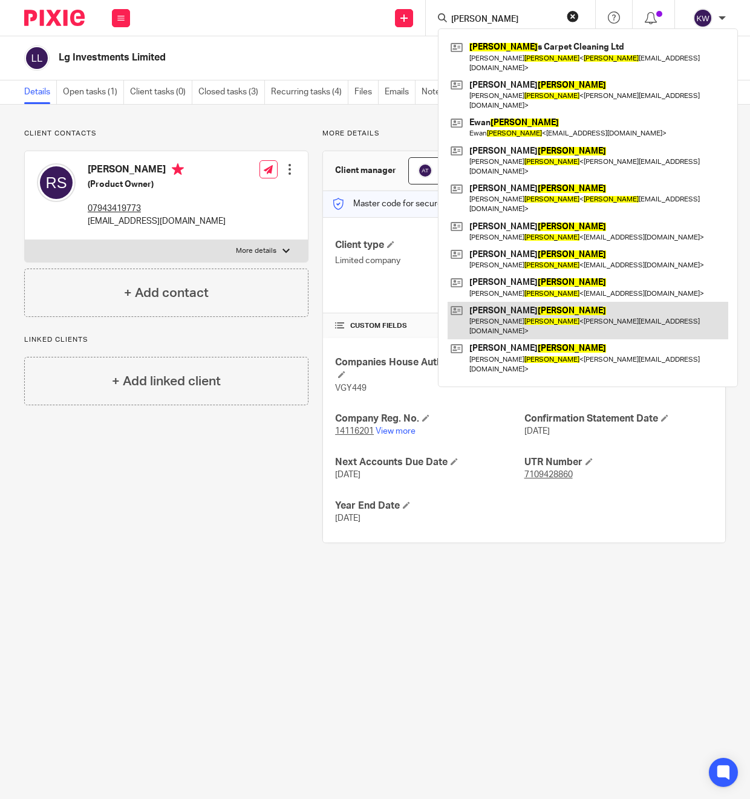
type input "smith"
click at [502, 302] on link at bounding box center [588, 321] width 281 height 38
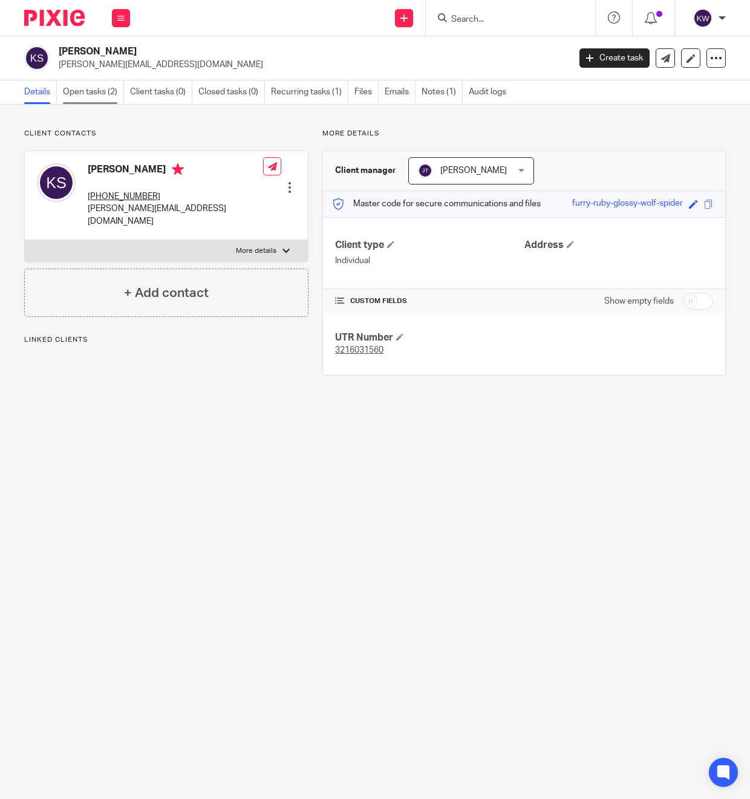
click at [104, 87] on link "Open tasks (2)" at bounding box center [93, 92] width 61 height 24
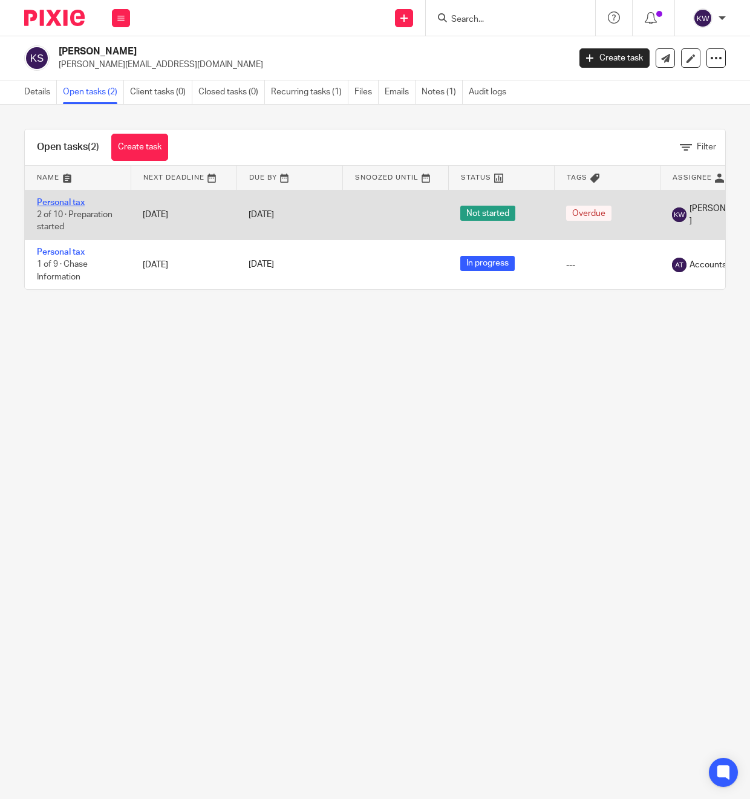
click at [70, 201] on link "Personal tax" at bounding box center [61, 202] width 48 height 8
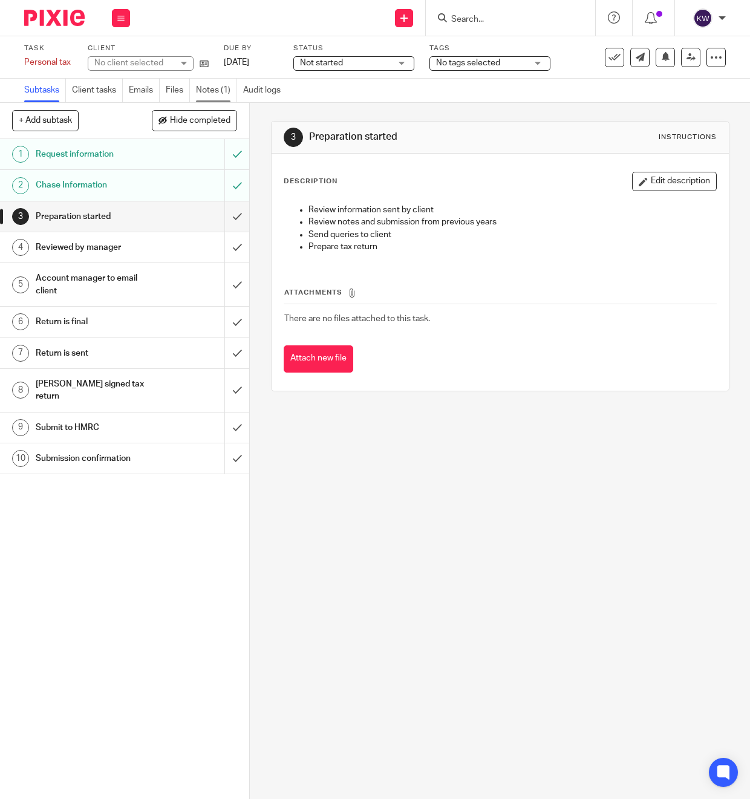
click at [212, 93] on link "Notes (1)" at bounding box center [216, 91] width 41 height 24
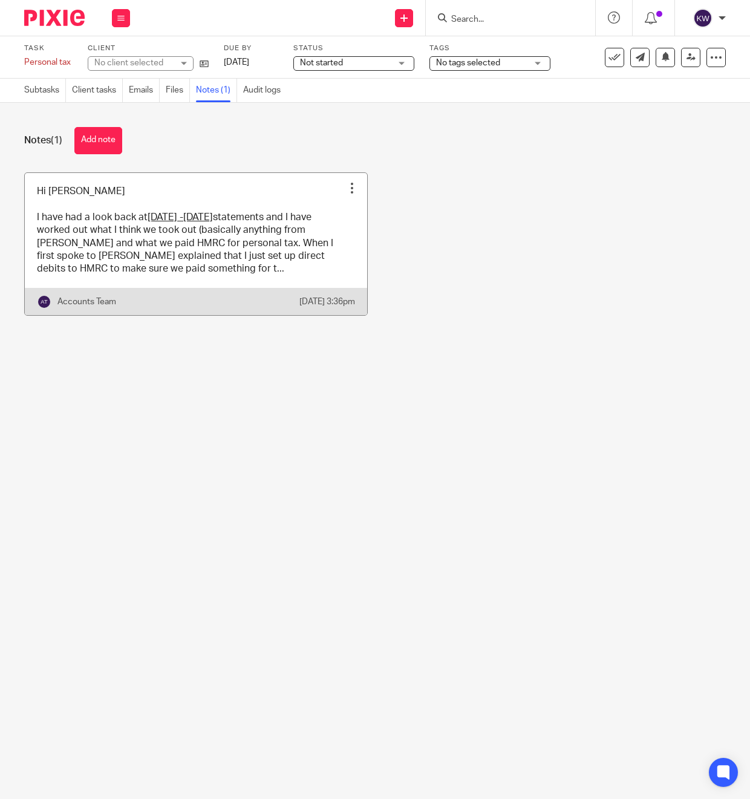
click at [239, 255] on link at bounding box center [196, 244] width 342 height 142
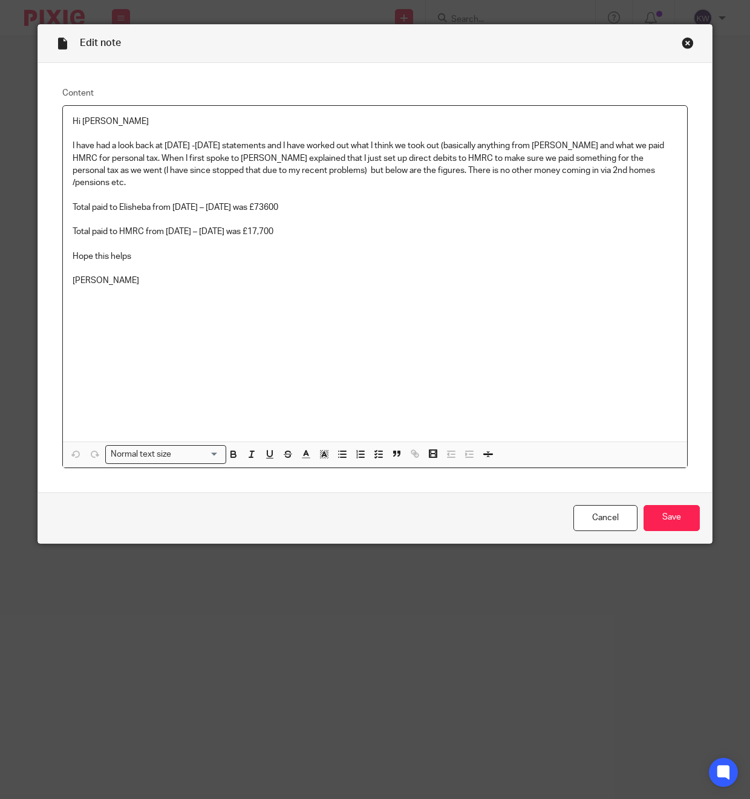
click at [687, 44] on div "Close this dialog window" at bounding box center [688, 43] width 12 height 12
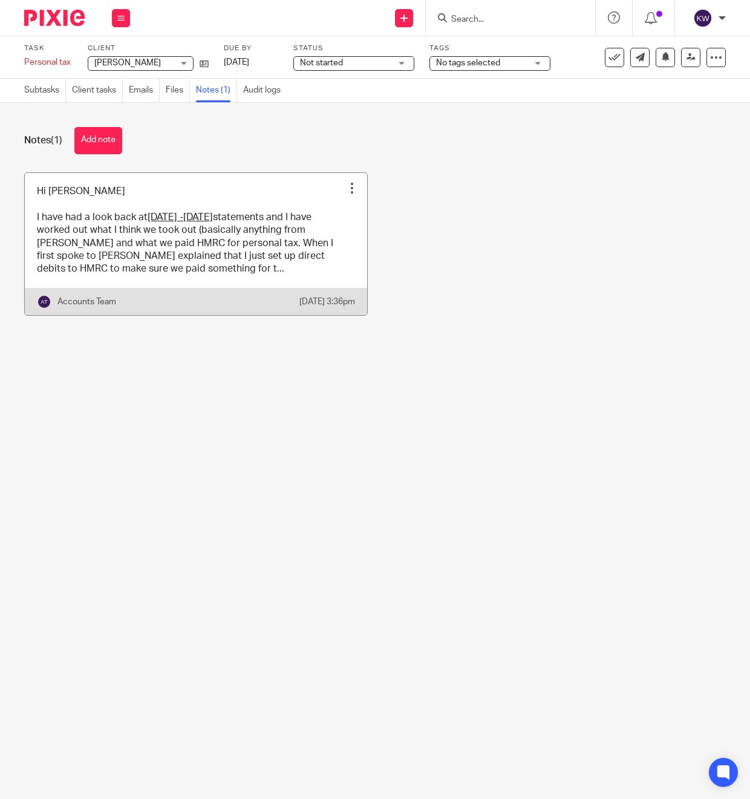
click at [239, 243] on link at bounding box center [196, 244] width 342 height 142
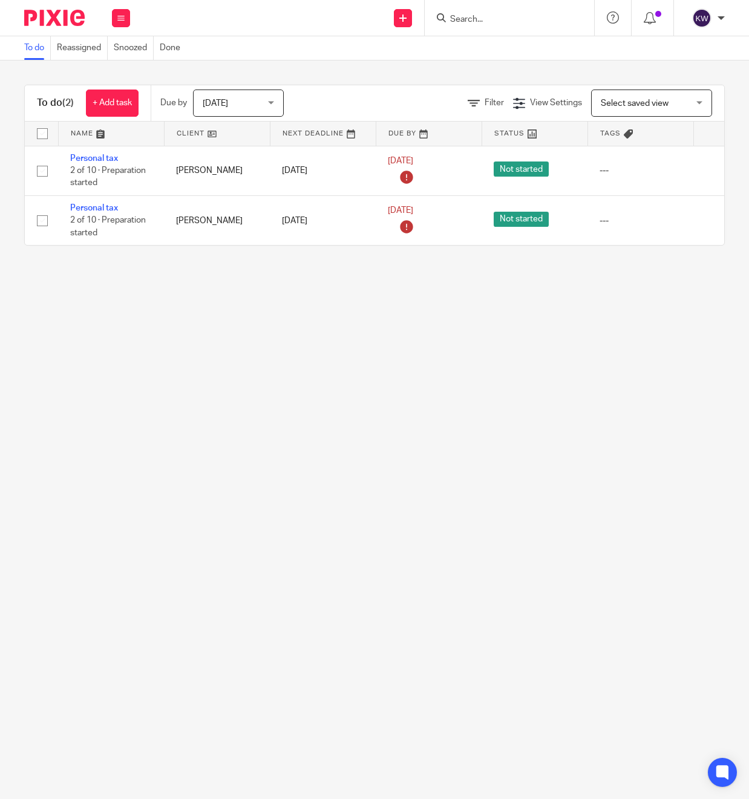
click at [491, 16] on input "Search" at bounding box center [503, 20] width 109 height 11
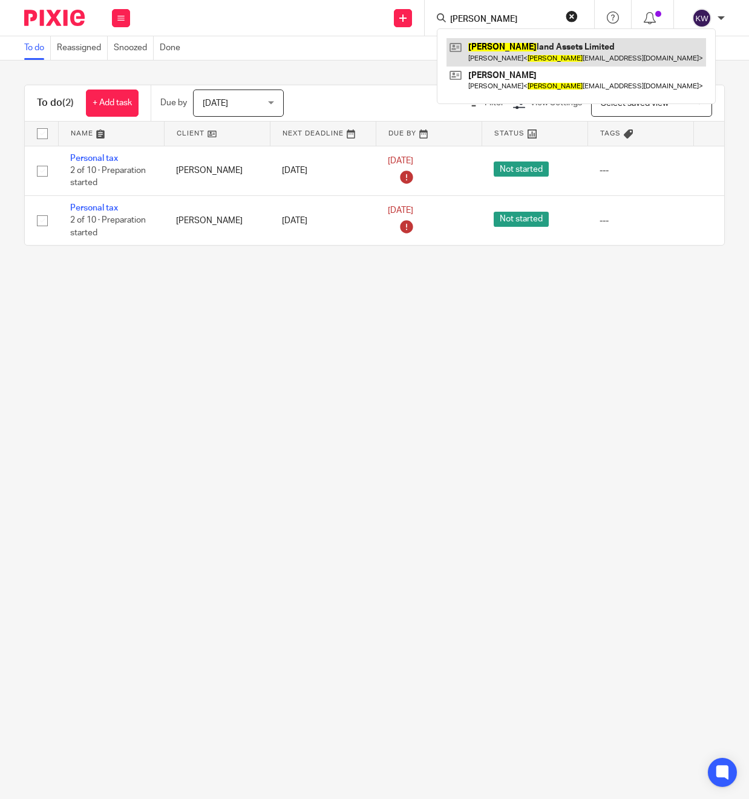
type input "suther"
click at [502, 46] on link at bounding box center [577, 52] width 260 height 28
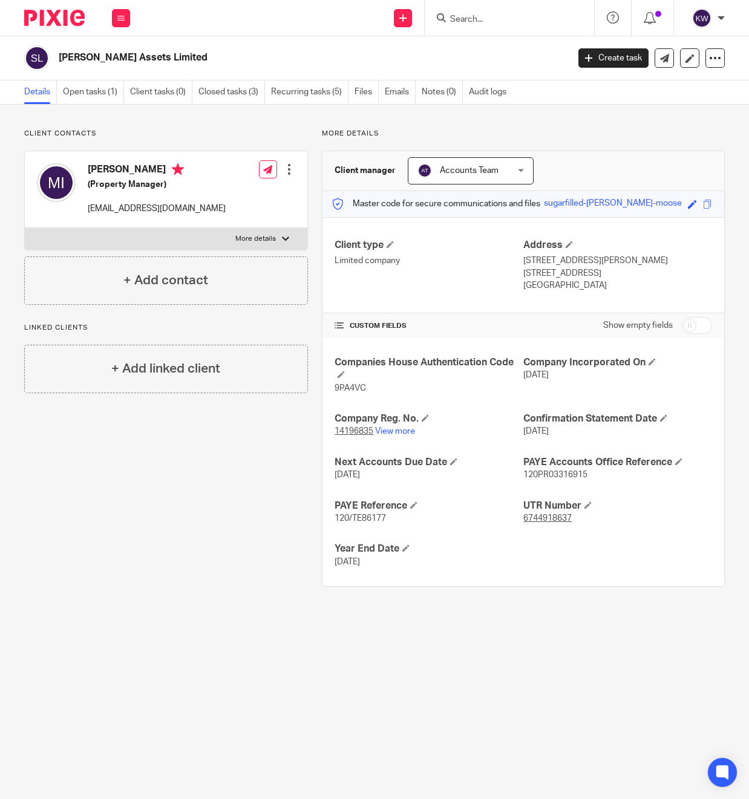
click at [509, 22] on input "Search" at bounding box center [503, 20] width 109 height 11
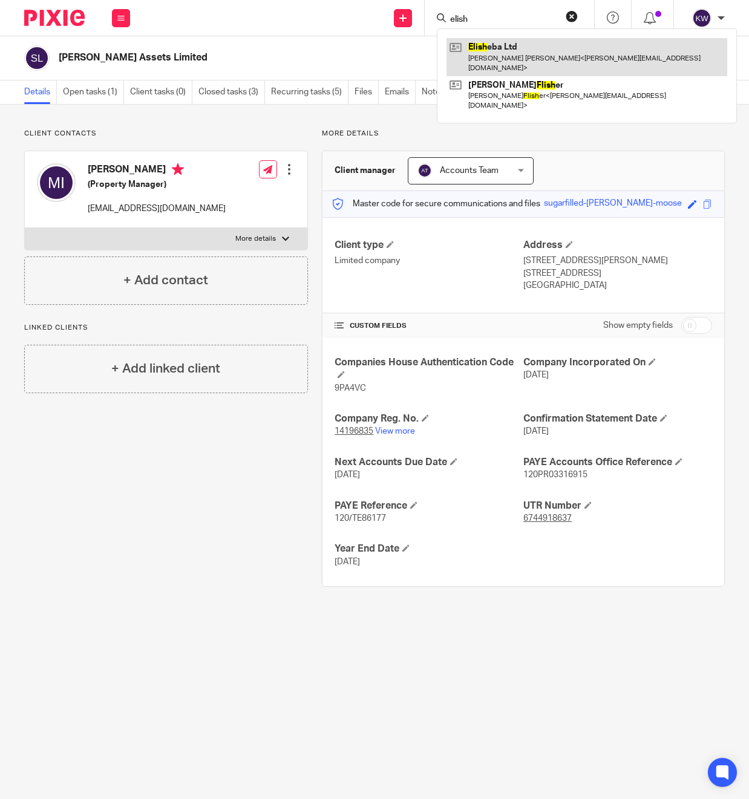
type input "elish"
click at [516, 48] on link at bounding box center [587, 57] width 281 height 38
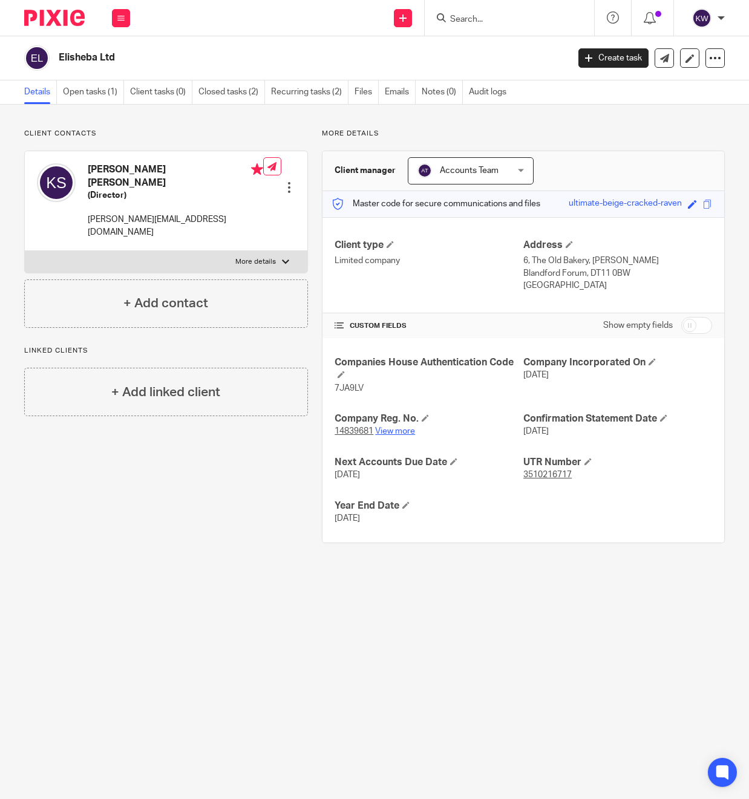
click at [387, 434] on link "View more" at bounding box center [395, 431] width 40 height 8
click at [86, 101] on link "Open tasks (1)" at bounding box center [93, 92] width 61 height 24
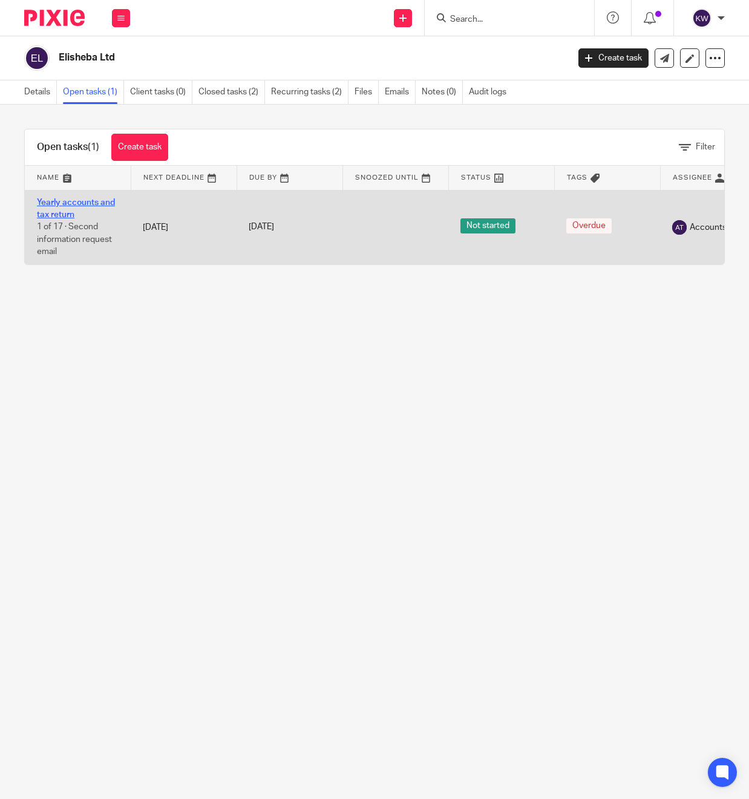
click at [75, 204] on link "Yearly accounts and tax return" at bounding box center [76, 208] width 78 height 21
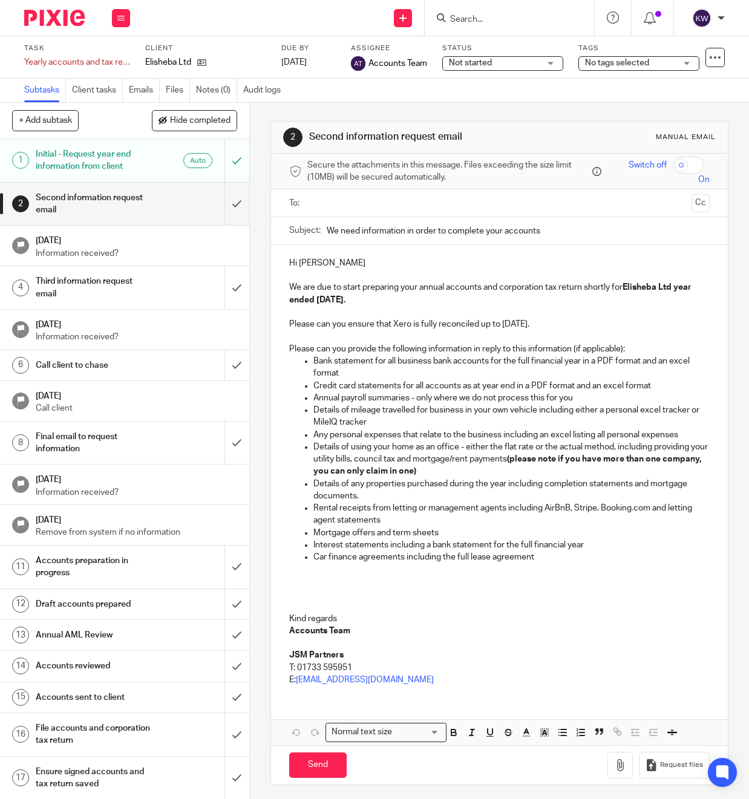
click at [497, 22] on input "Search" at bounding box center [503, 20] width 109 height 11
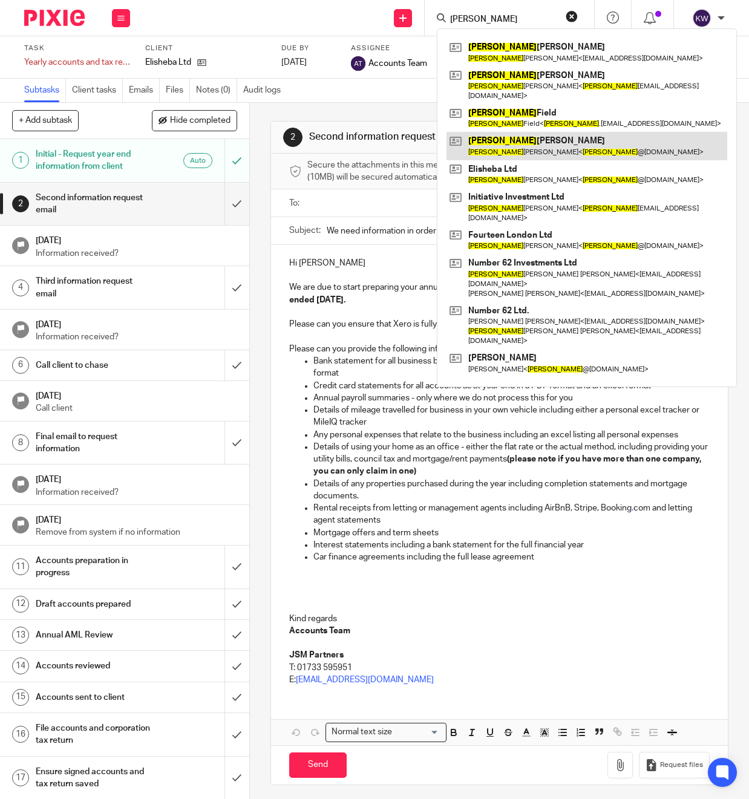
type input "kevin"
click at [513, 132] on link at bounding box center [587, 146] width 281 height 28
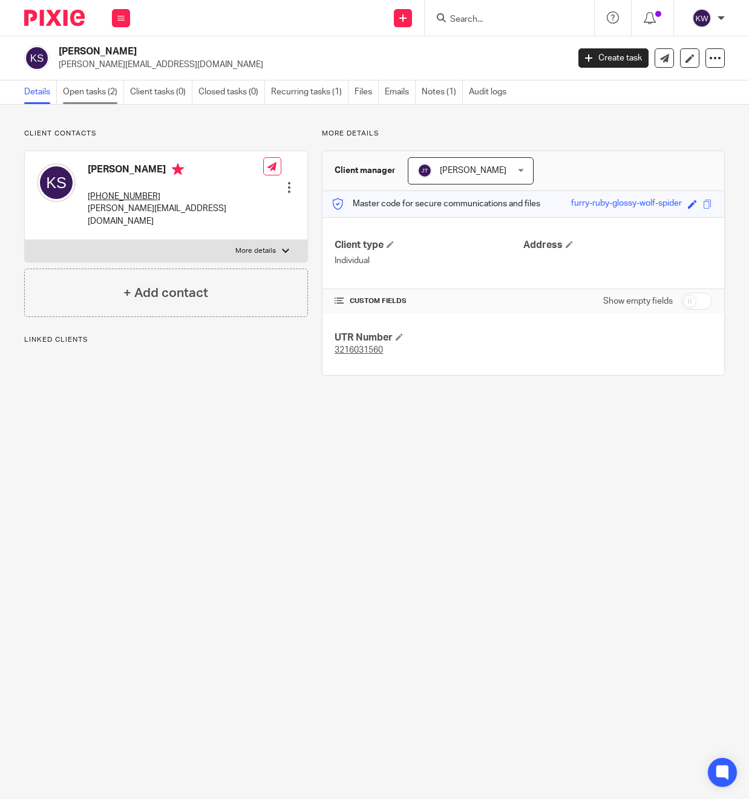
click at [103, 99] on link "Open tasks (2)" at bounding box center [93, 92] width 61 height 24
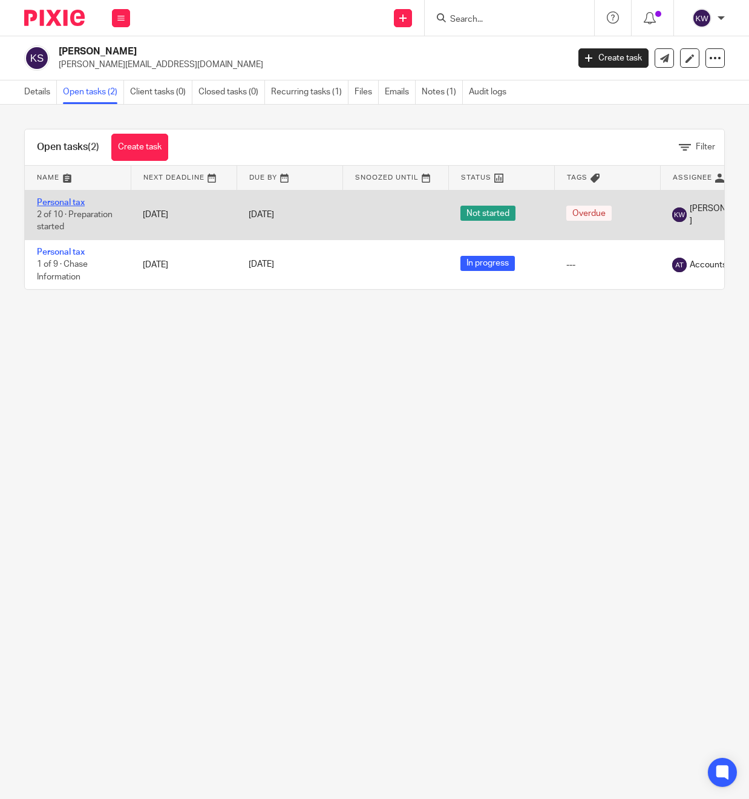
click at [64, 199] on link "Personal tax" at bounding box center [61, 202] width 48 height 8
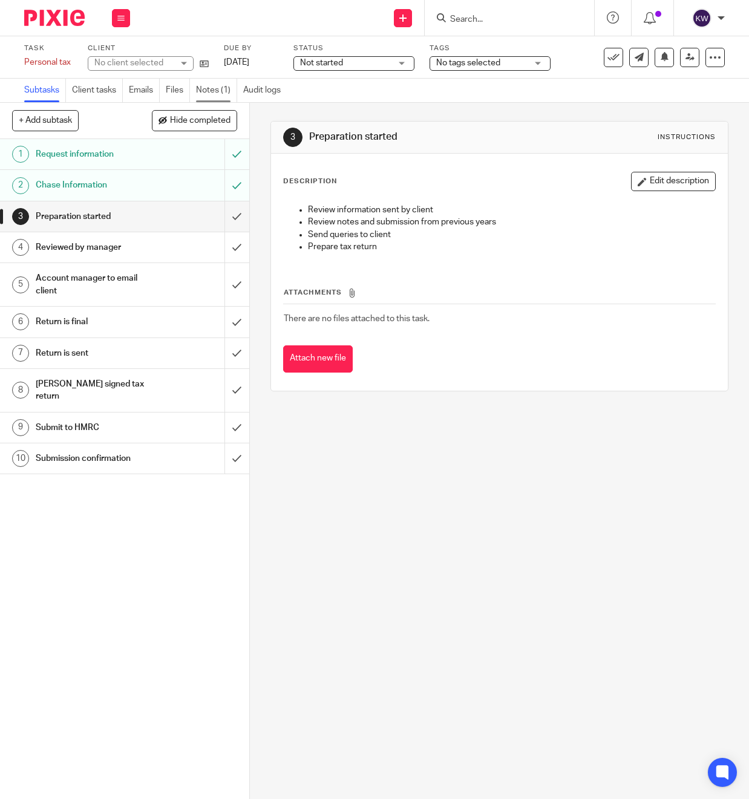
click at [234, 96] on link "Notes (1)" at bounding box center [216, 91] width 41 height 24
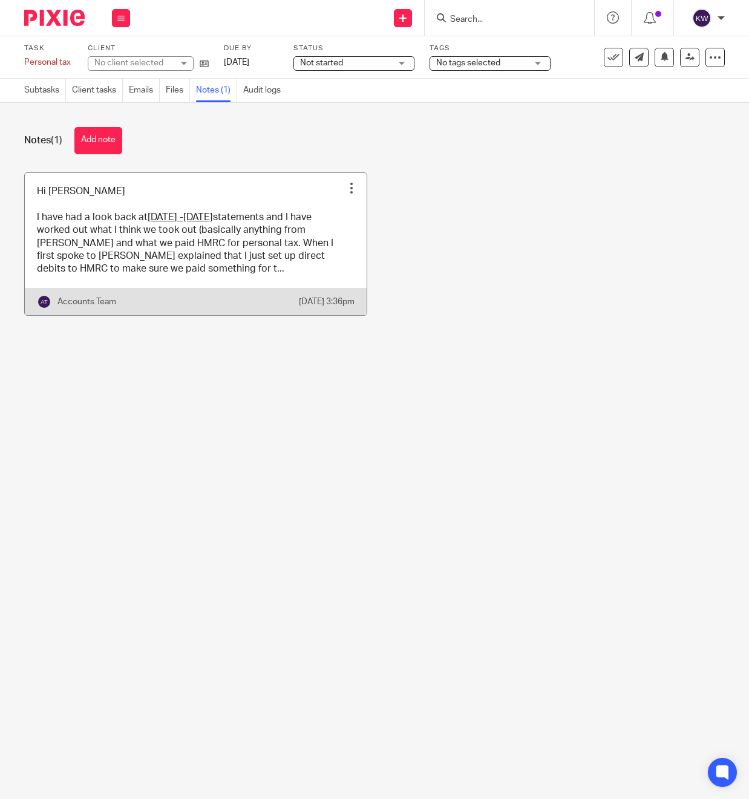
click at [218, 223] on link at bounding box center [196, 244] width 342 height 142
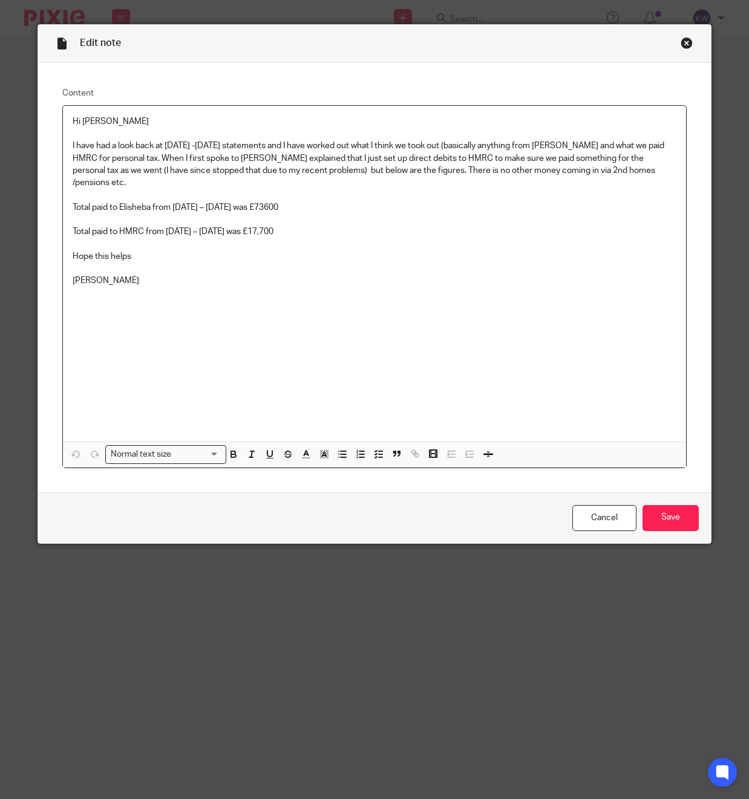
click at [684, 44] on div "Close this dialog window" at bounding box center [687, 43] width 12 height 12
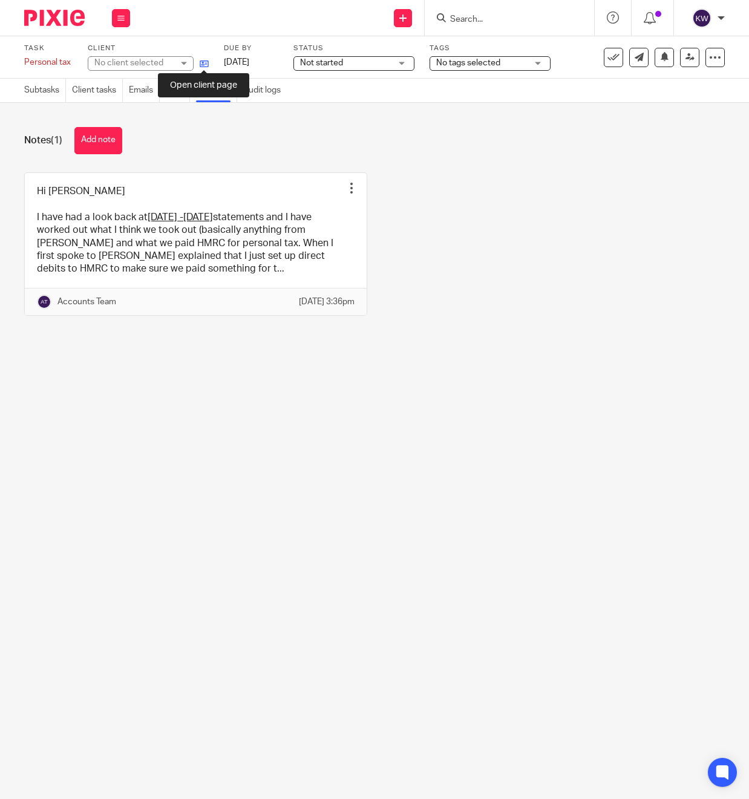
click at [206, 64] on icon at bounding box center [204, 63] width 9 height 9
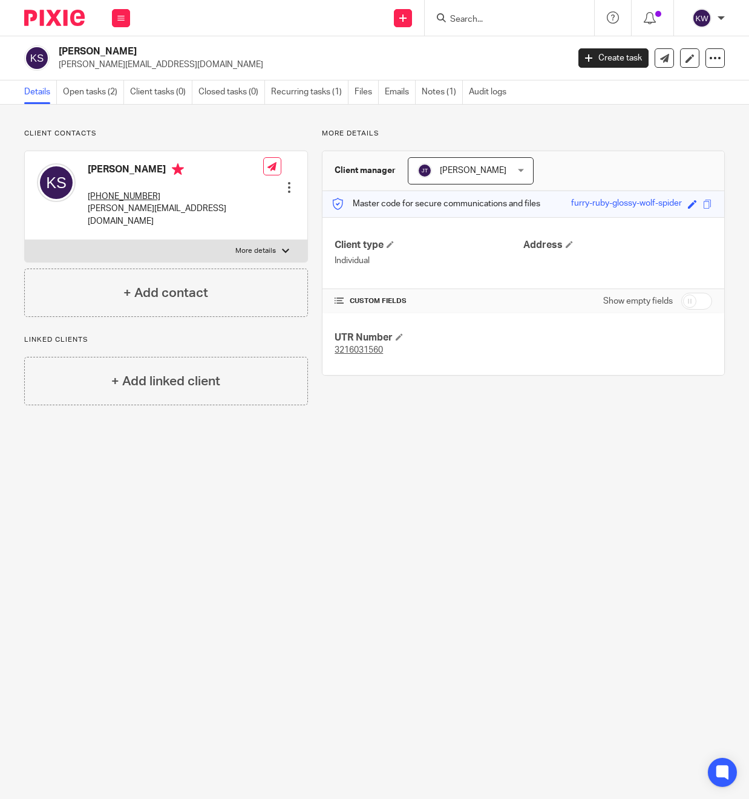
click at [474, 19] on input "Search" at bounding box center [503, 20] width 109 height 11
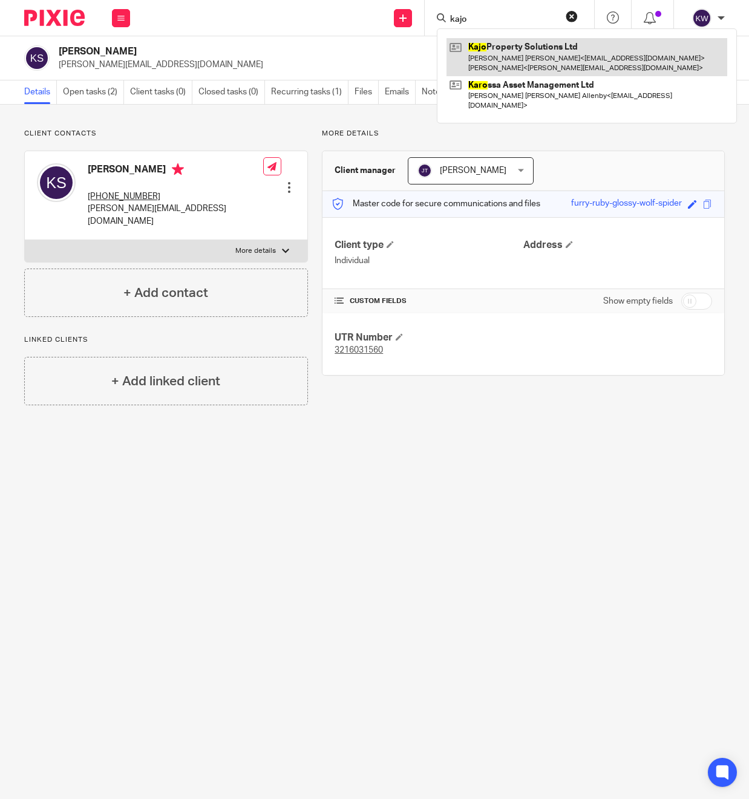
type input "kajo"
click at [503, 63] on link at bounding box center [587, 57] width 281 height 38
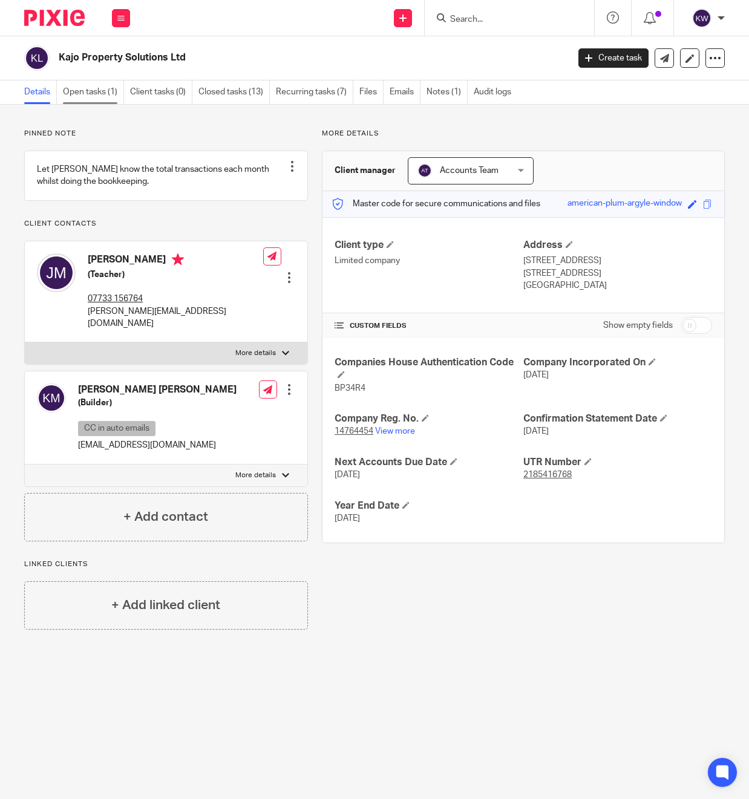
click at [100, 96] on link "Open tasks (1)" at bounding box center [93, 92] width 61 height 24
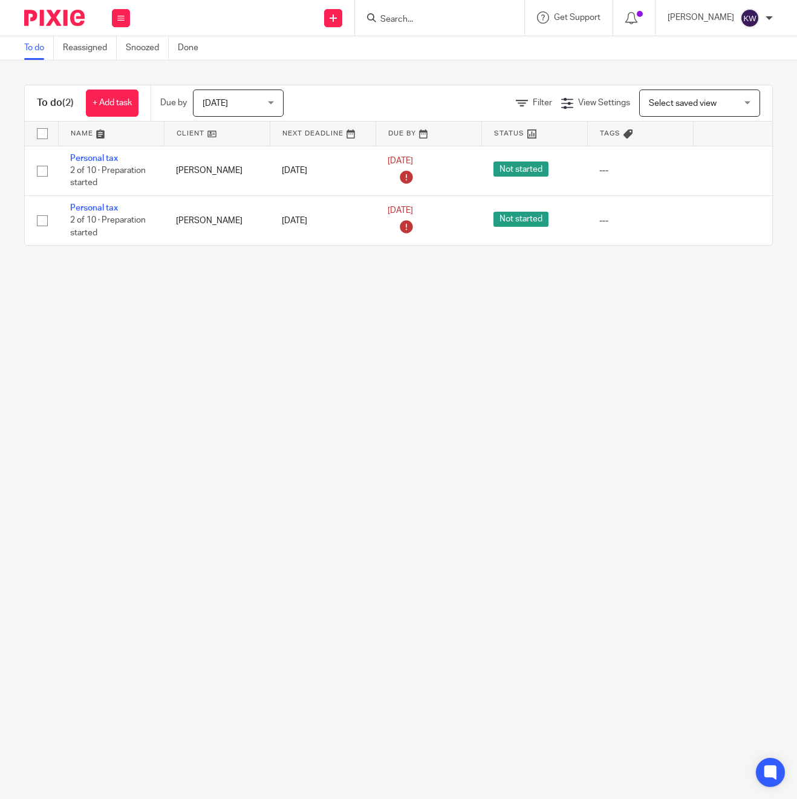
click at [409, 21] on input "Search" at bounding box center [433, 20] width 109 height 11
type input "jf proper"
click at [437, 45] on link at bounding box center [479, 52] width 205 height 28
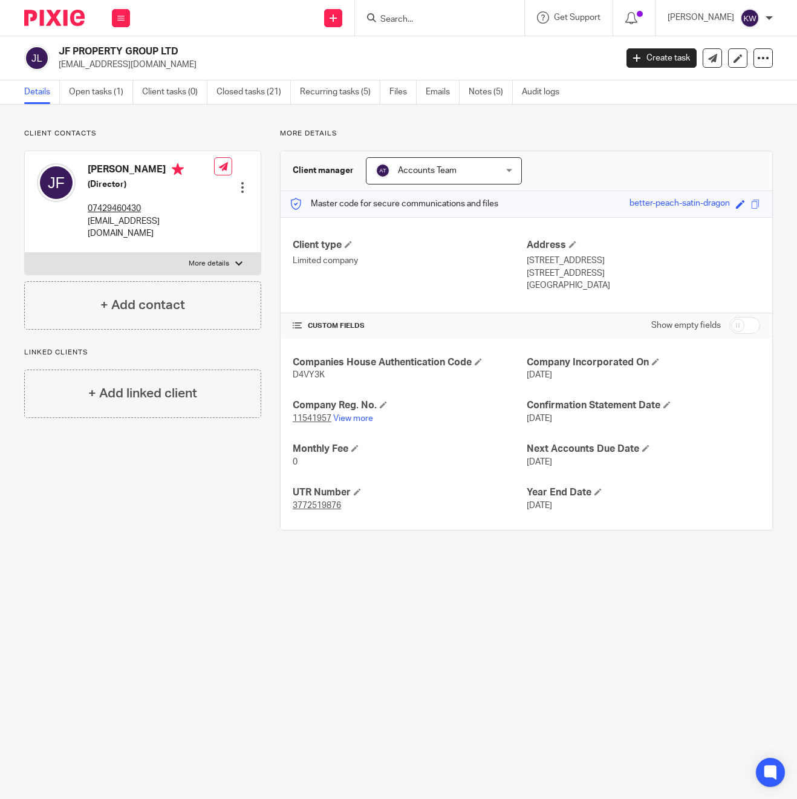
click at [150, 223] on p "[EMAIL_ADDRESS][DOMAIN_NAME]" at bounding box center [151, 227] width 126 height 25
copy div "[EMAIL_ADDRESS][DOMAIN_NAME]"
drag, startPoint x: 512, startPoint y: 21, endPoint x: 497, endPoint y: 18, distance: 14.7
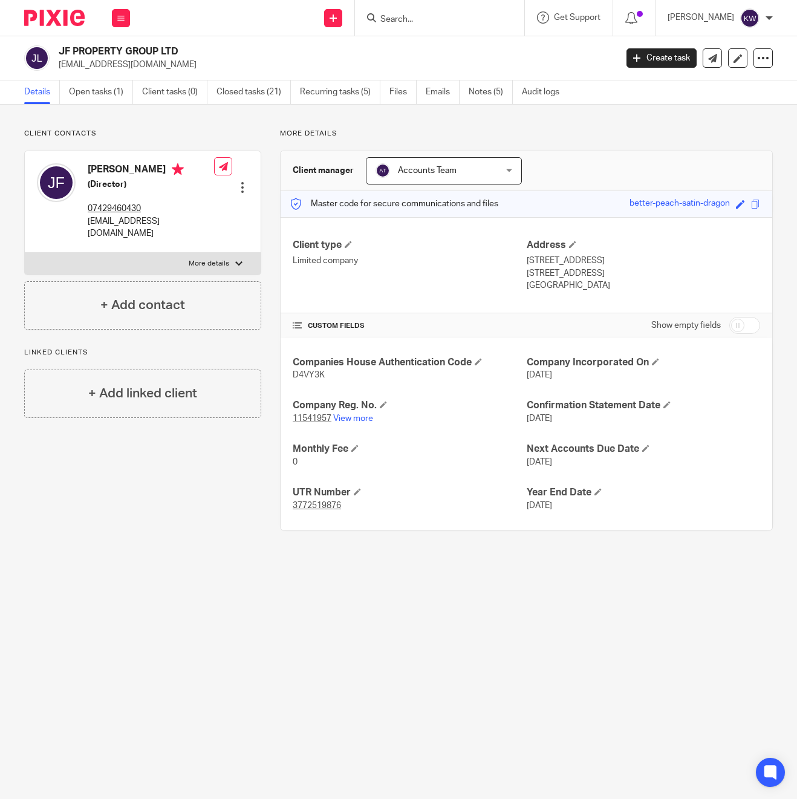
click at [508, 21] on form at bounding box center [443, 17] width 129 height 15
click at [488, 18] on input "Search" at bounding box center [433, 20] width 109 height 11
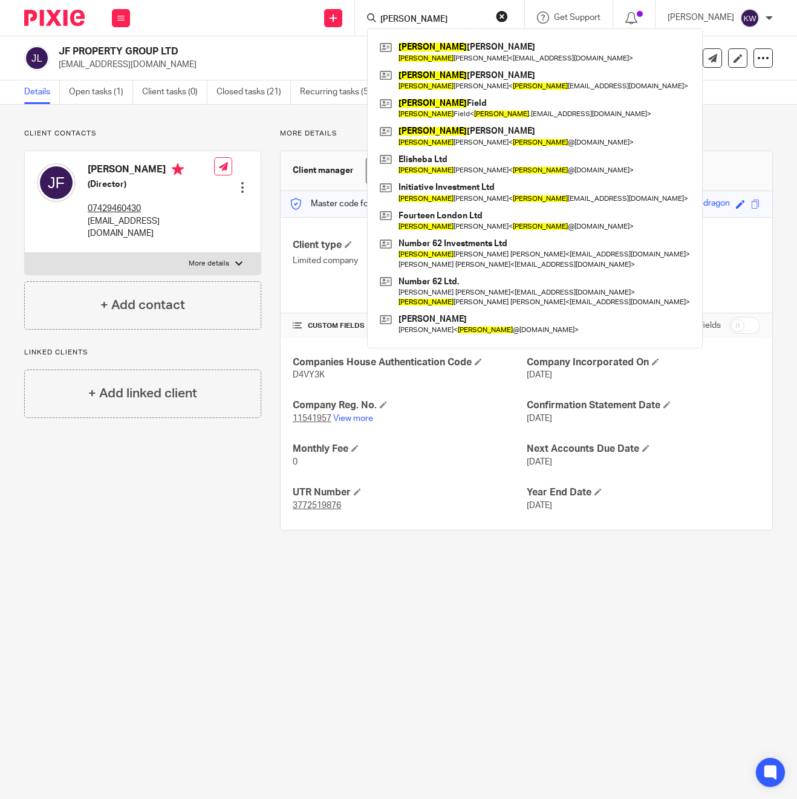
click at [440, 15] on input "[PERSON_NAME]" at bounding box center [433, 20] width 109 height 11
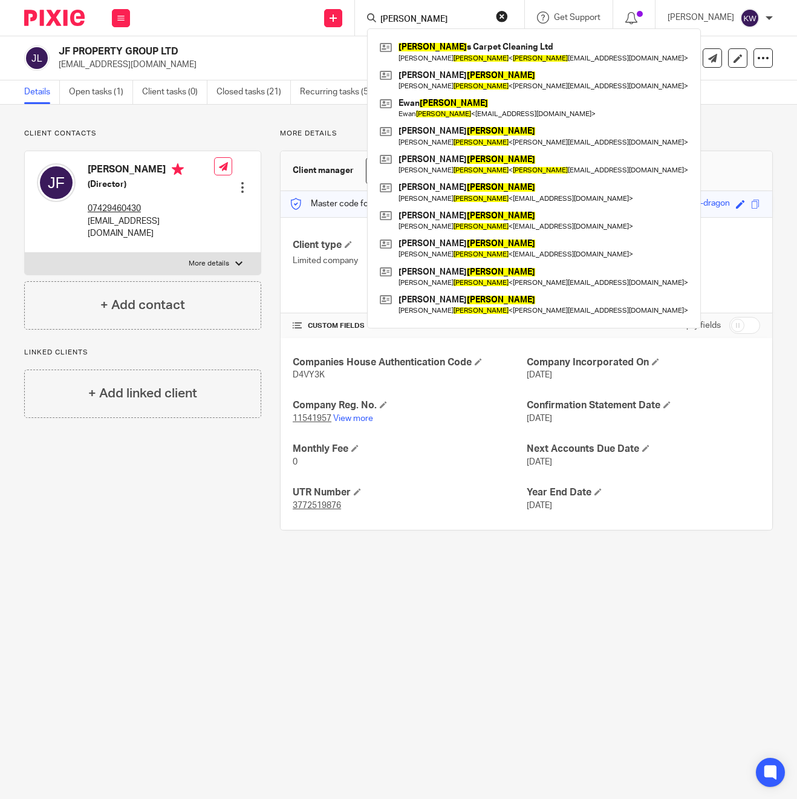
type input "[PERSON_NAME]"
click at [347, 123] on div "Client contacts Jake Fairclough (Director) 07429460430 jakefairclough95@gmail.c…" at bounding box center [398, 330] width 797 height 450
